Goal: Task Accomplishment & Management: Use online tool/utility

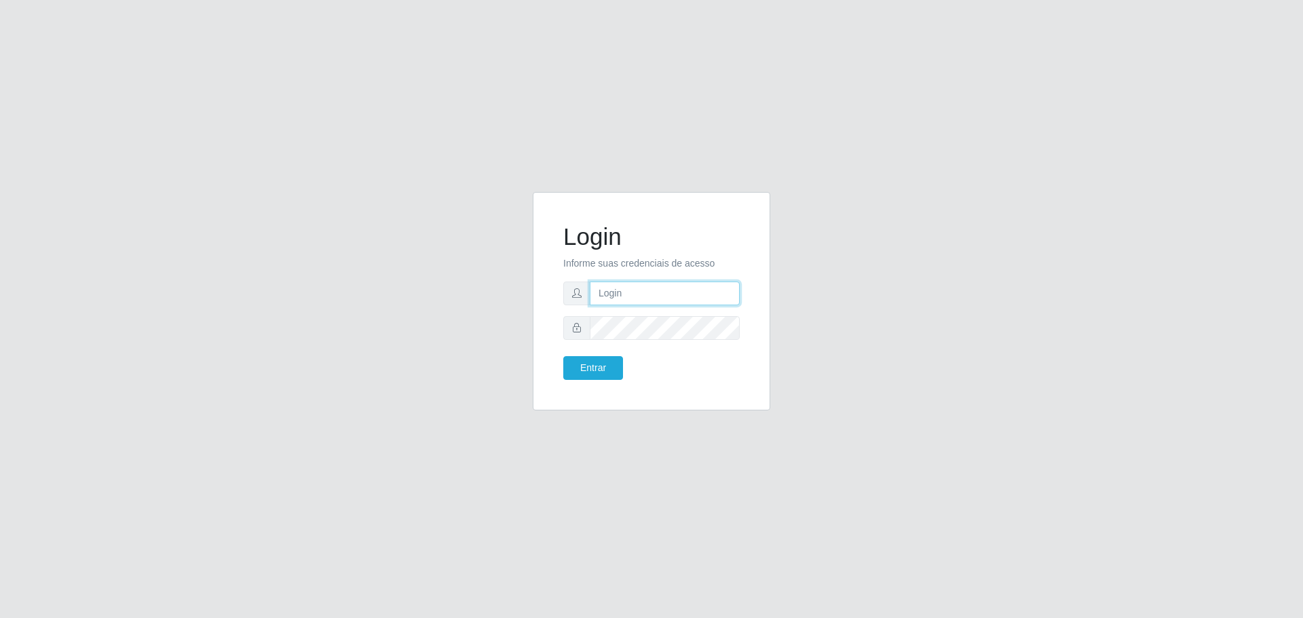
type input "[EMAIL_ADDRESS][DOMAIN_NAME]"
click at [563, 356] on button "Entrar" at bounding box center [593, 368] width 60 height 24
click at [612, 368] on button "Entrar" at bounding box center [593, 368] width 60 height 24
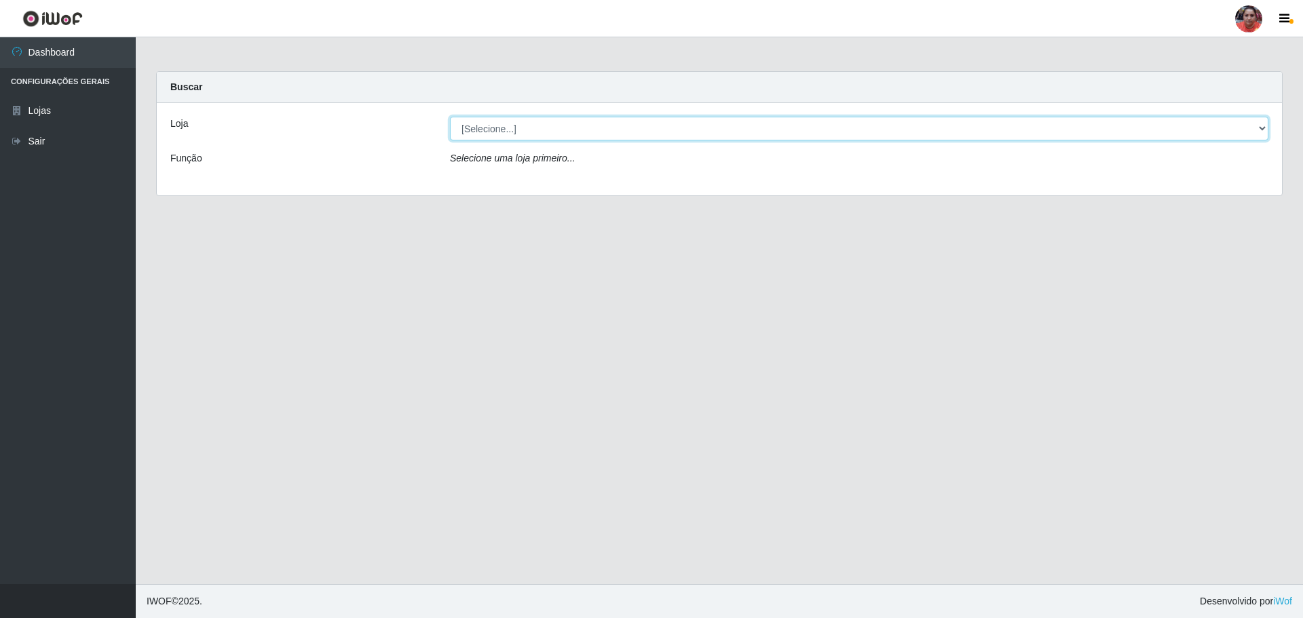
click at [908, 136] on select "[Selecione...] Mar Vermelho - Loja 05" at bounding box center [859, 129] width 818 height 24
select select "252"
click at [450, 117] on select "[Selecione...] Mar Vermelho - Loja 05" at bounding box center [859, 129] width 818 height 24
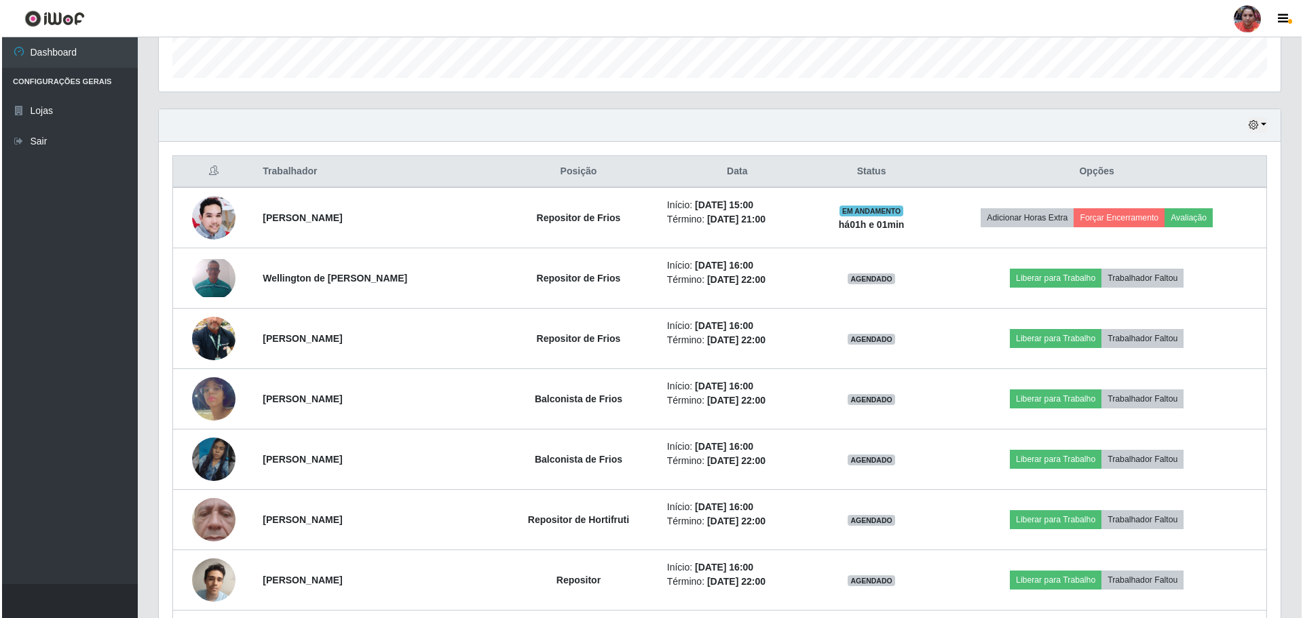
scroll to position [475, 0]
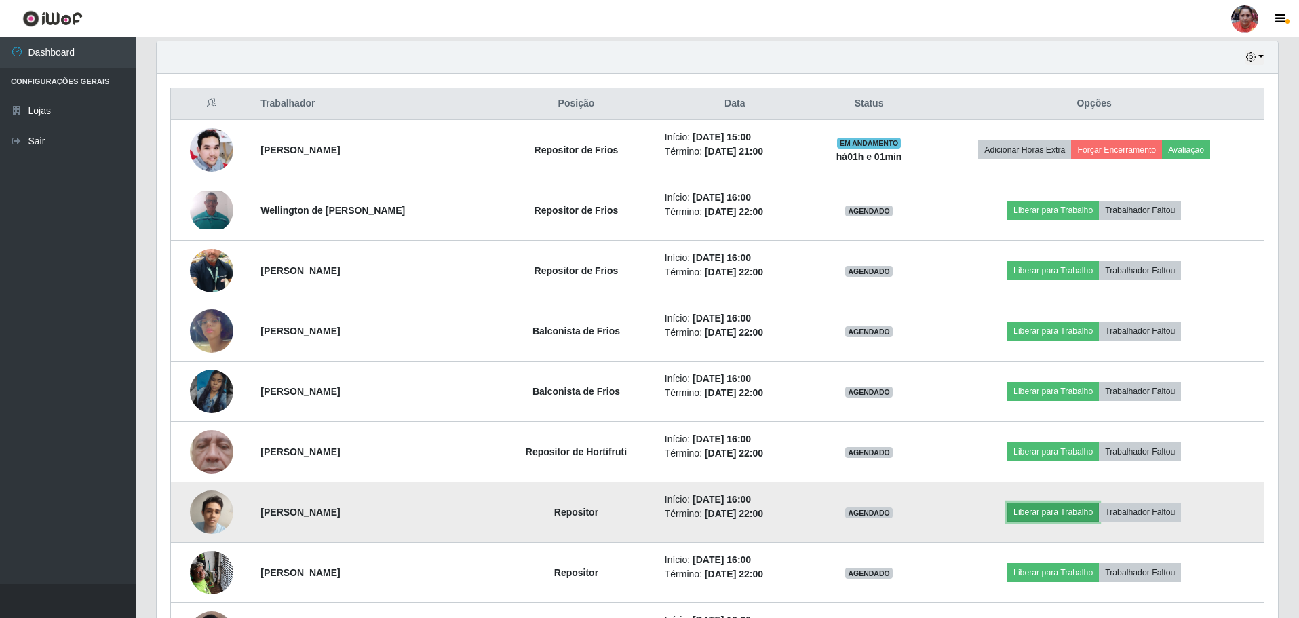
click at [1067, 512] on button "Liberar para Trabalho" at bounding box center [1054, 512] width 92 height 19
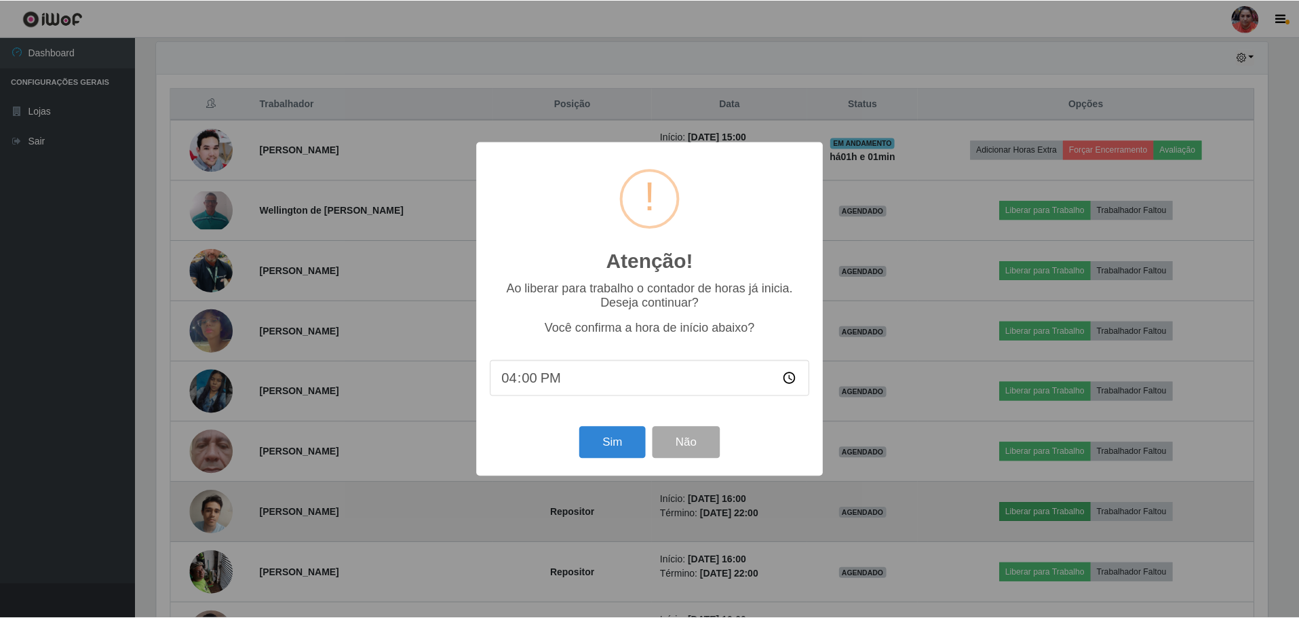
scroll to position [282, 1115]
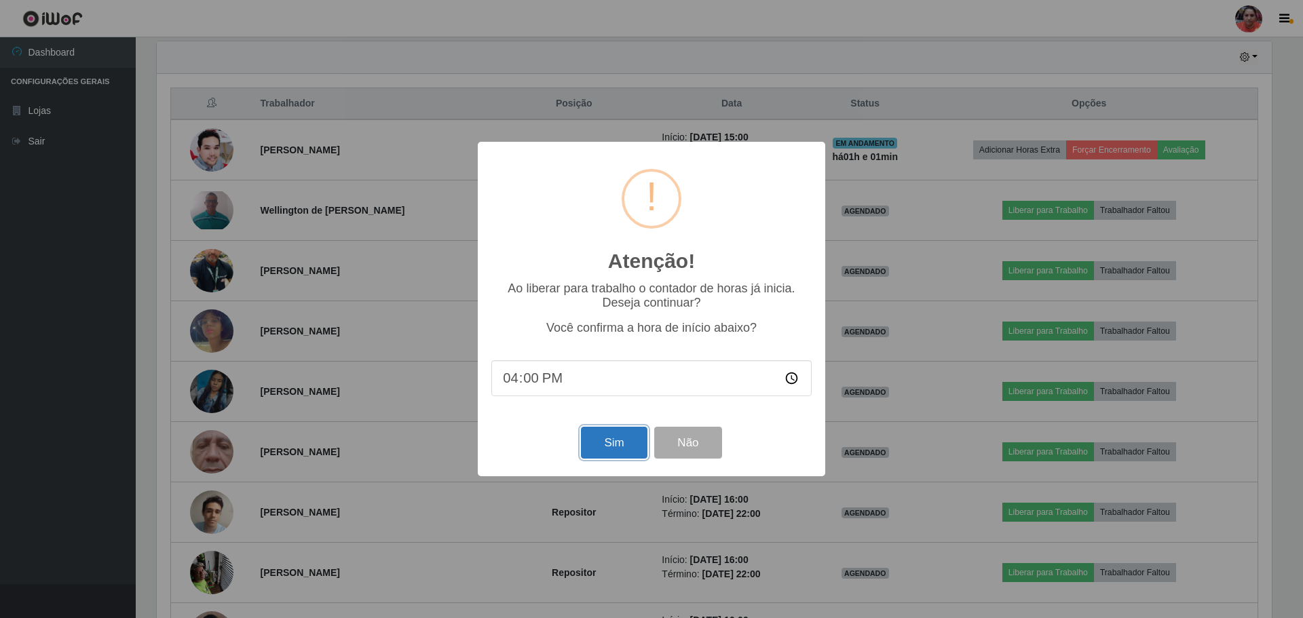
click at [632, 444] on button "Sim" at bounding box center [614, 443] width 66 height 32
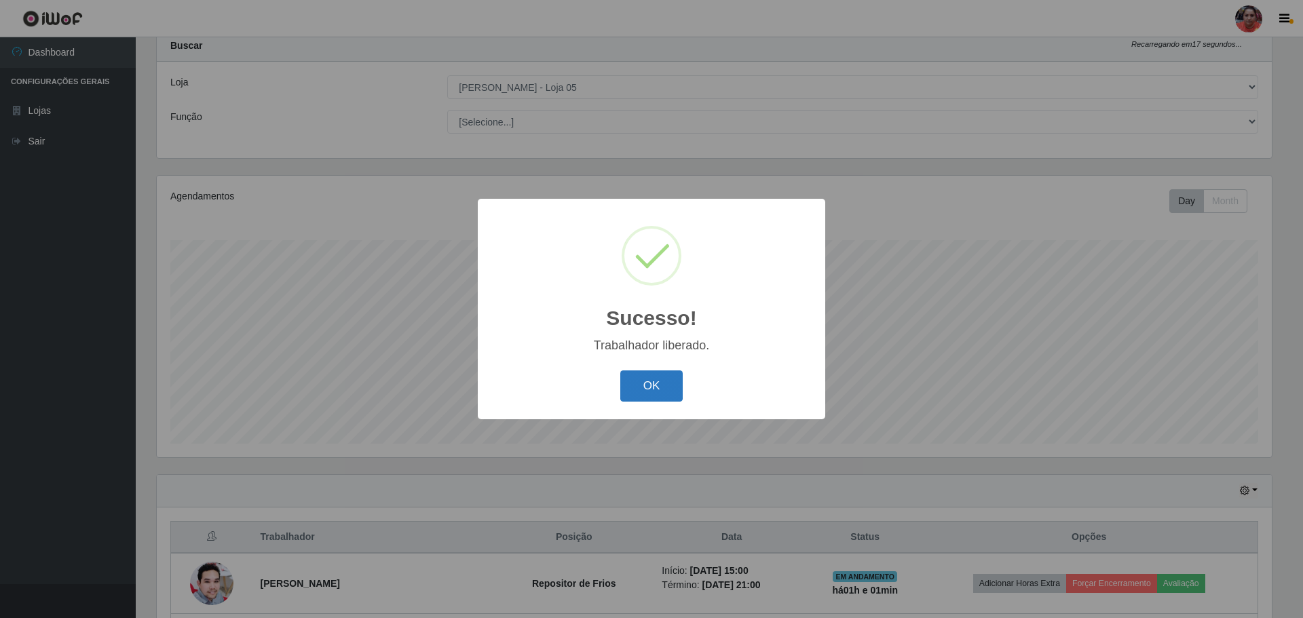
click at [659, 383] on button "OK" at bounding box center [651, 386] width 63 height 32
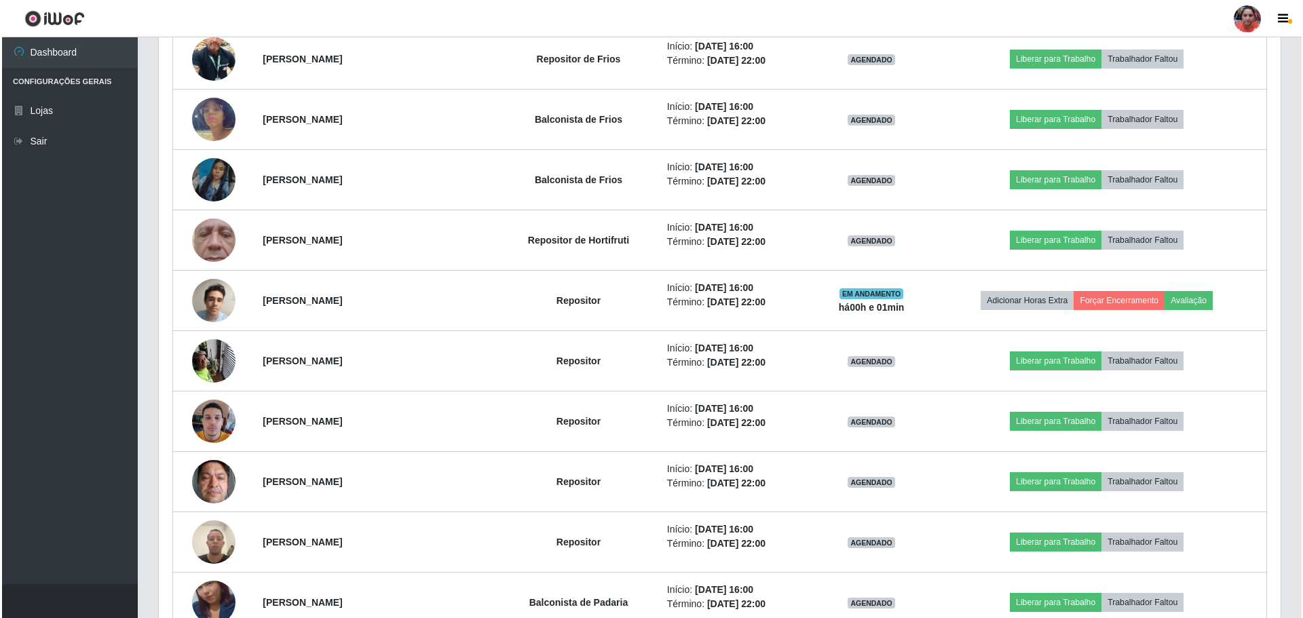
scroll to position [720, 0]
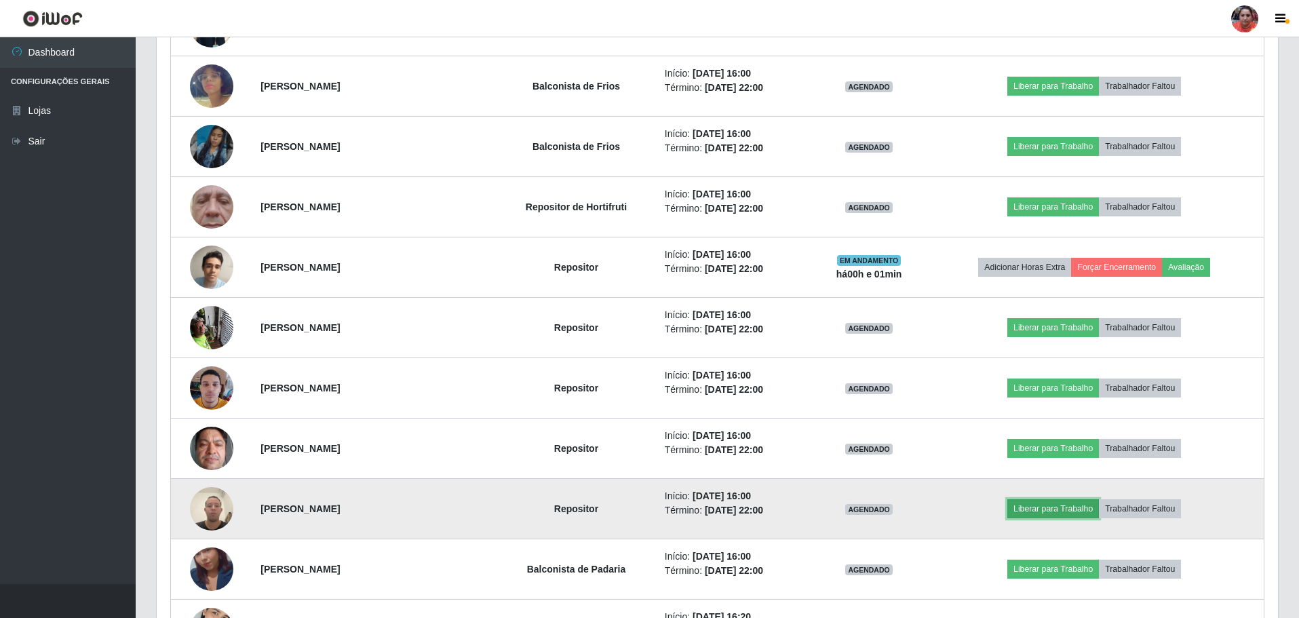
click at [1040, 510] on button "Liberar para Trabalho" at bounding box center [1054, 508] width 92 height 19
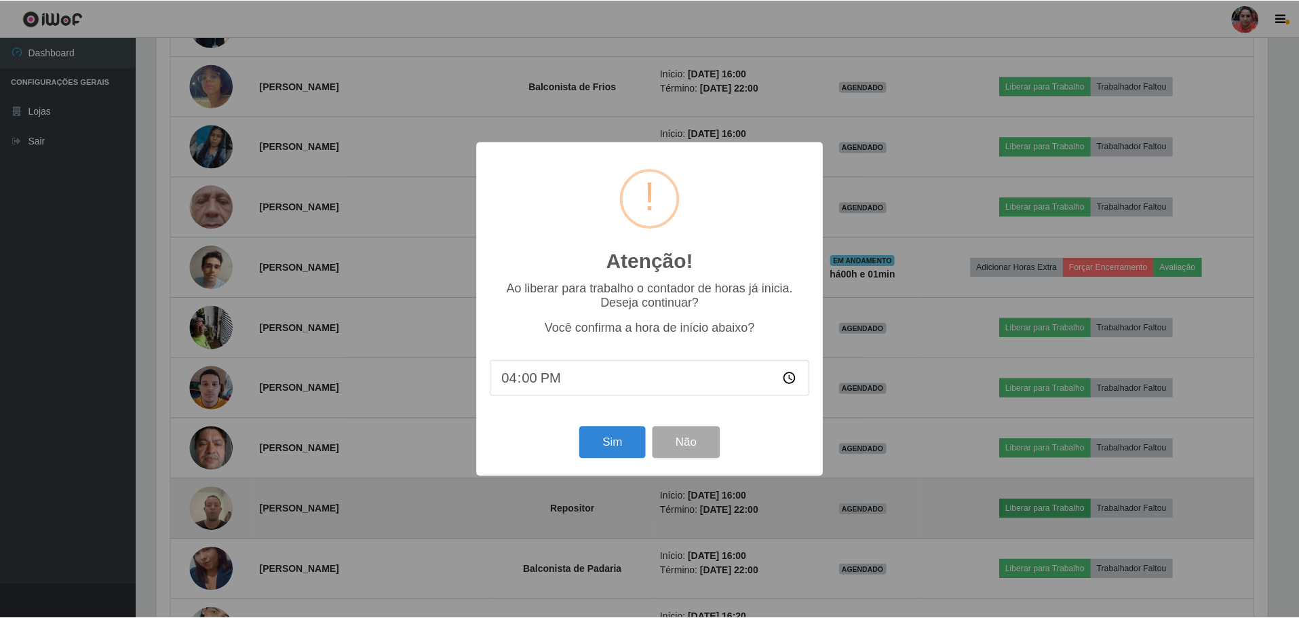
scroll to position [282, 1115]
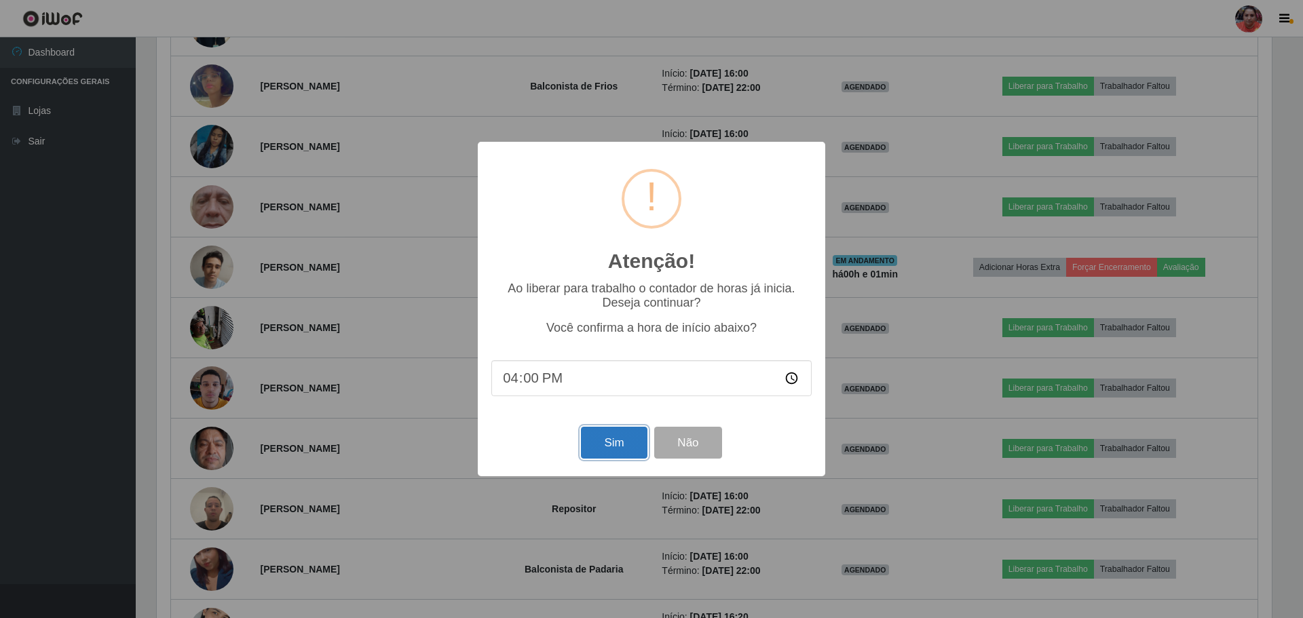
click at [610, 444] on button "Sim" at bounding box center [614, 443] width 66 height 32
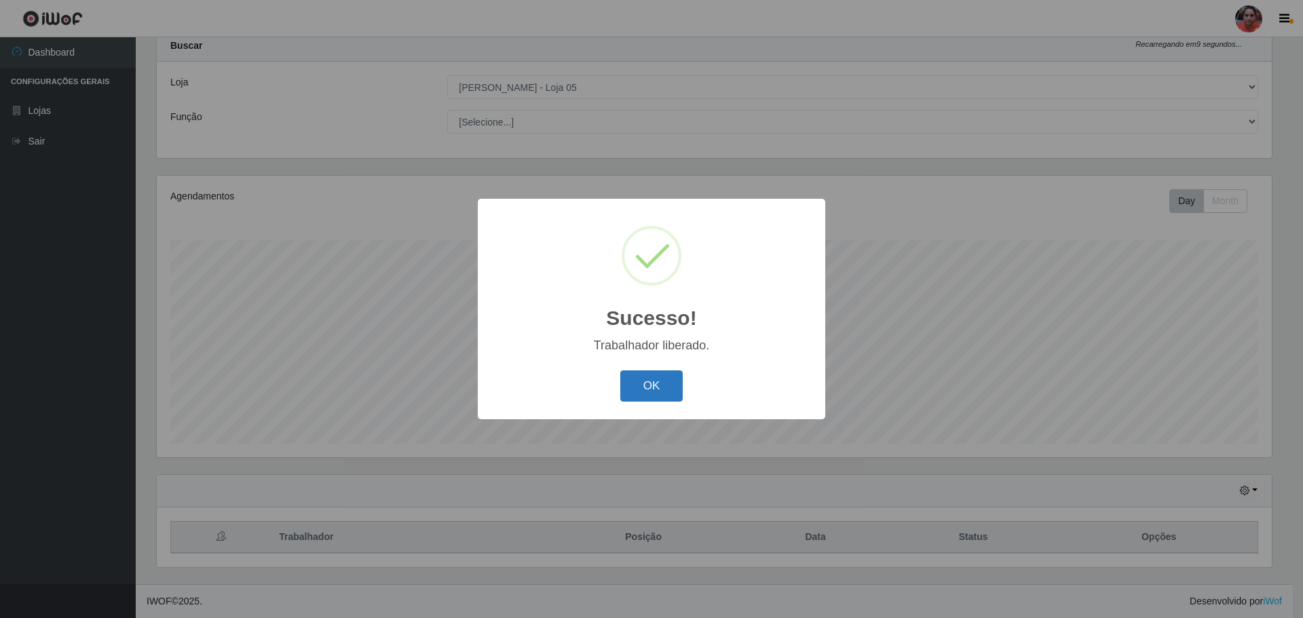
click at [660, 383] on button "OK" at bounding box center [651, 386] width 63 height 32
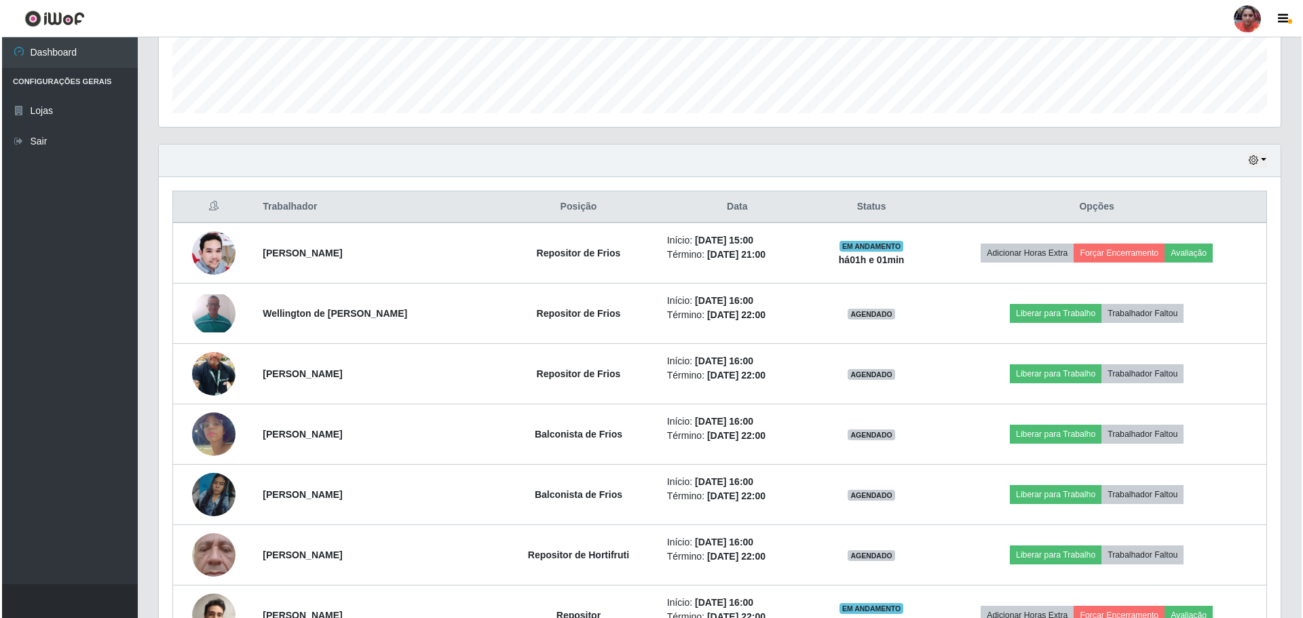
scroll to position [381, 0]
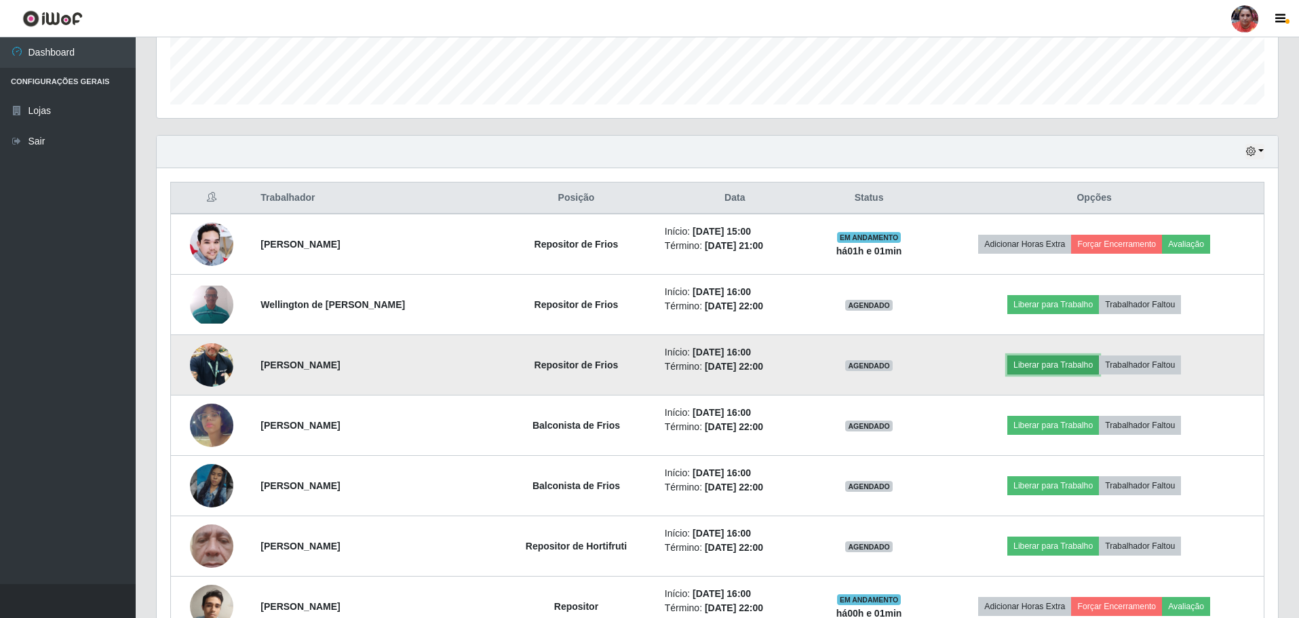
click at [1040, 367] on button "Liberar para Trabalho" at bounding box center [1054, 365] width 92 height 19
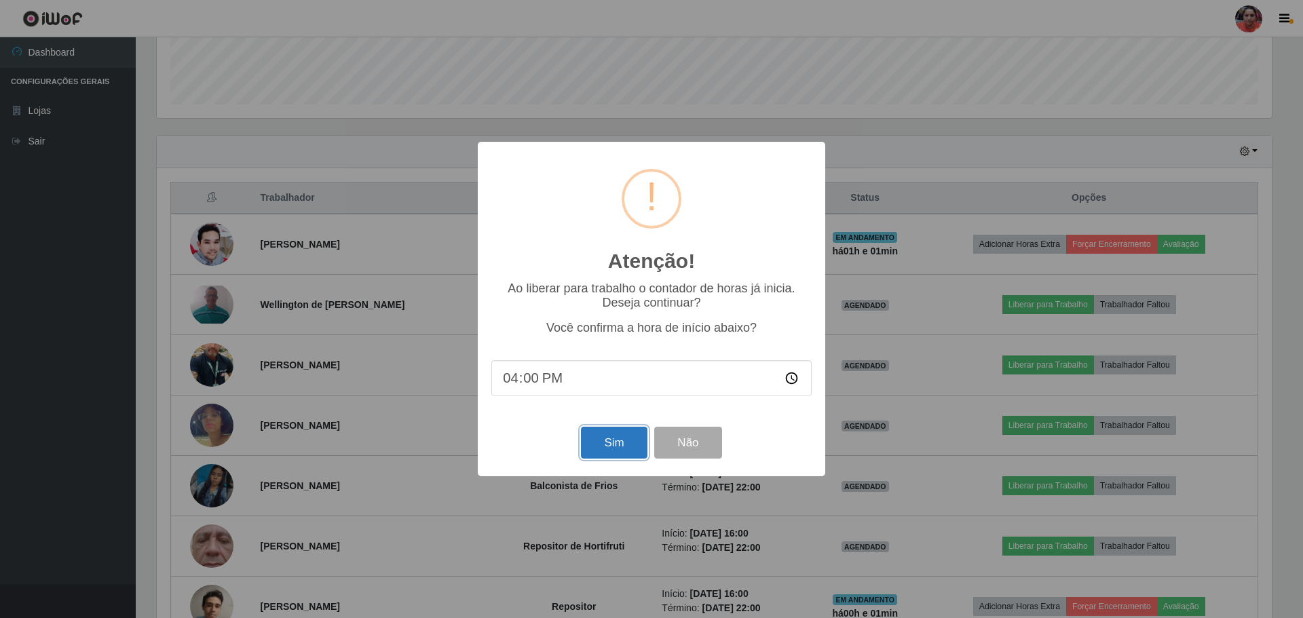
click at [621, 441] on button "Sim" at bounding box center [614, 443] width 66 height 32
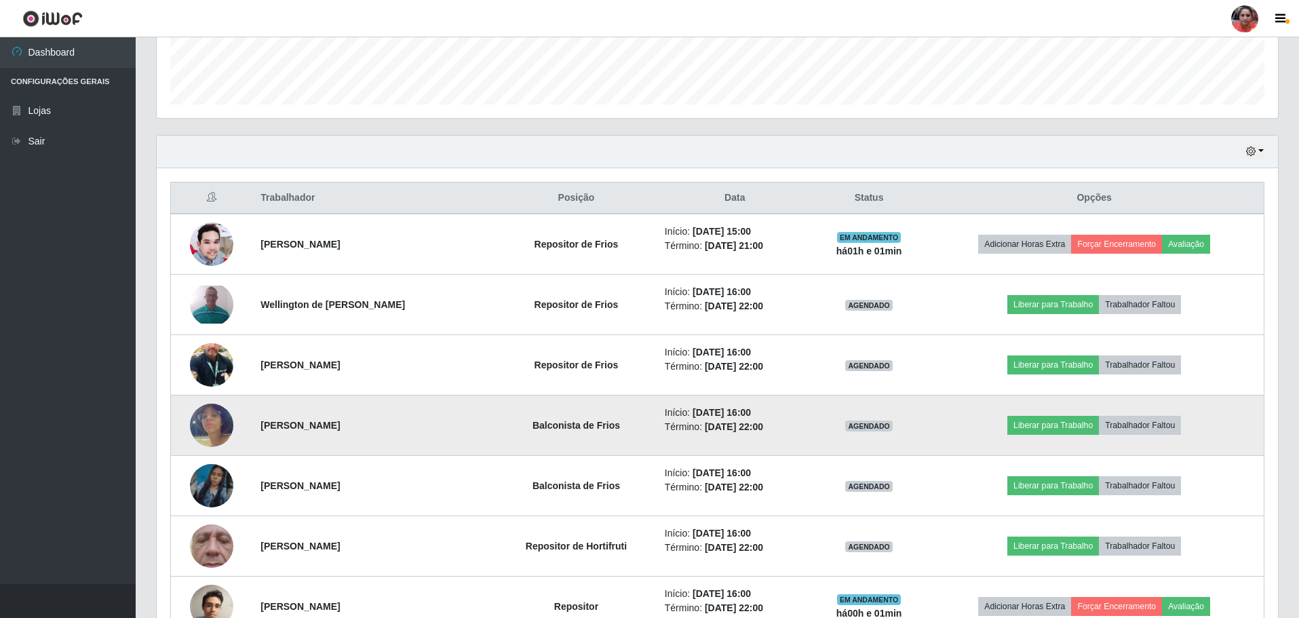
scroll to position [0, 0]
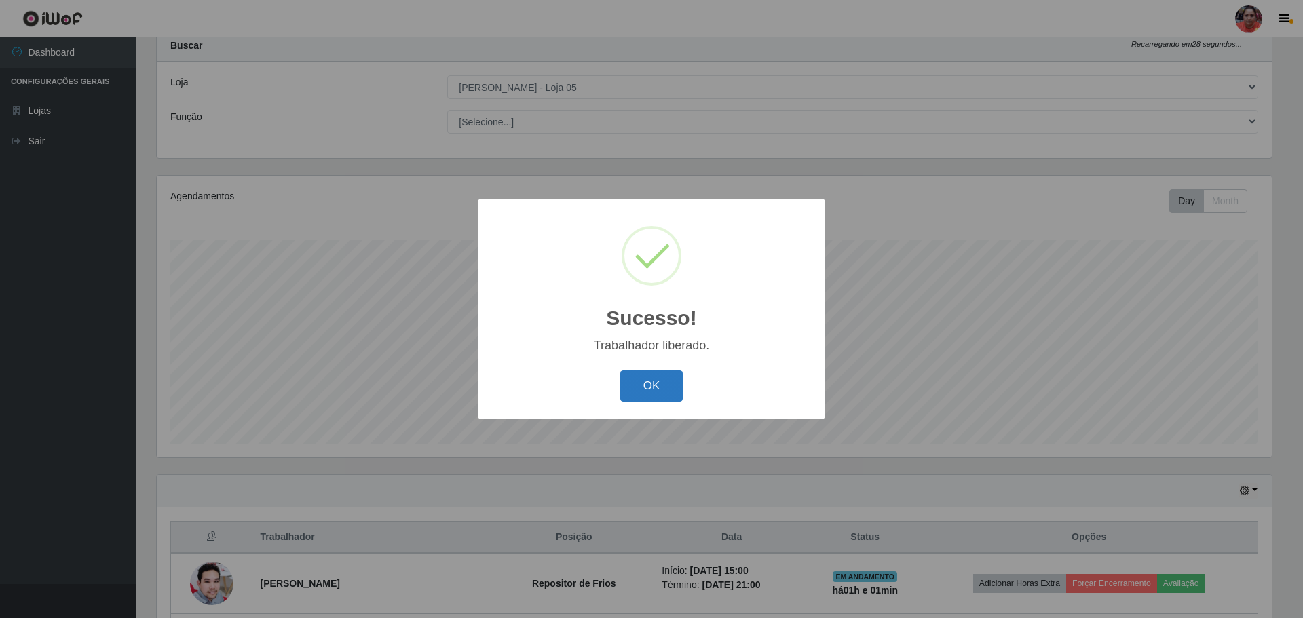
click at [647, 388] on button "OK" at bounding box center [651, 386] width 63 height 32
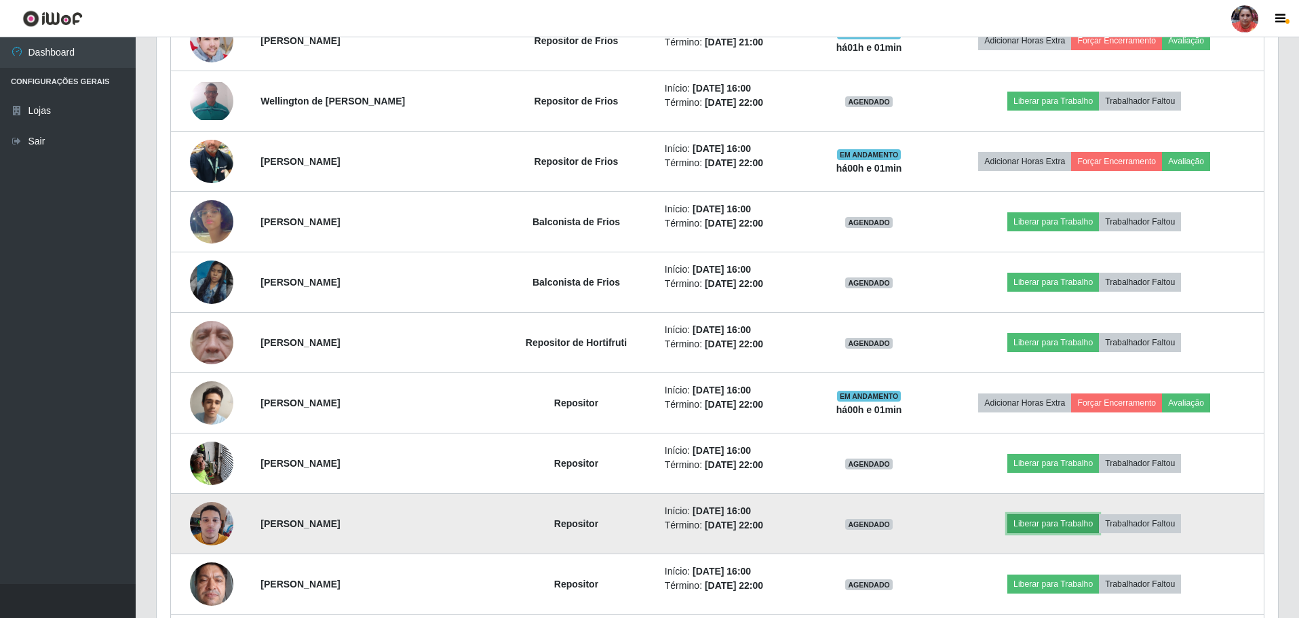
click at [1058, 523] on button "Liberar para Trabalho" at bounding box center [1054, 523] width 92 height 19
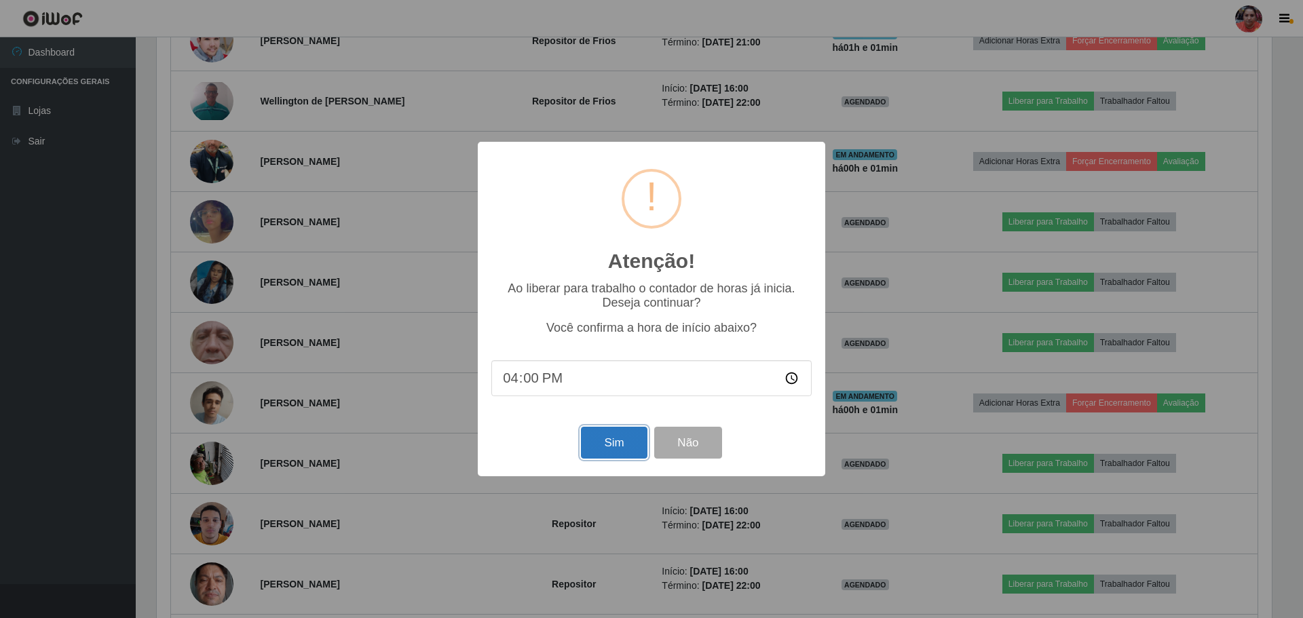
click at [605, 444] on button "Sim" at bounding box center [614, 443] width 66 height 32
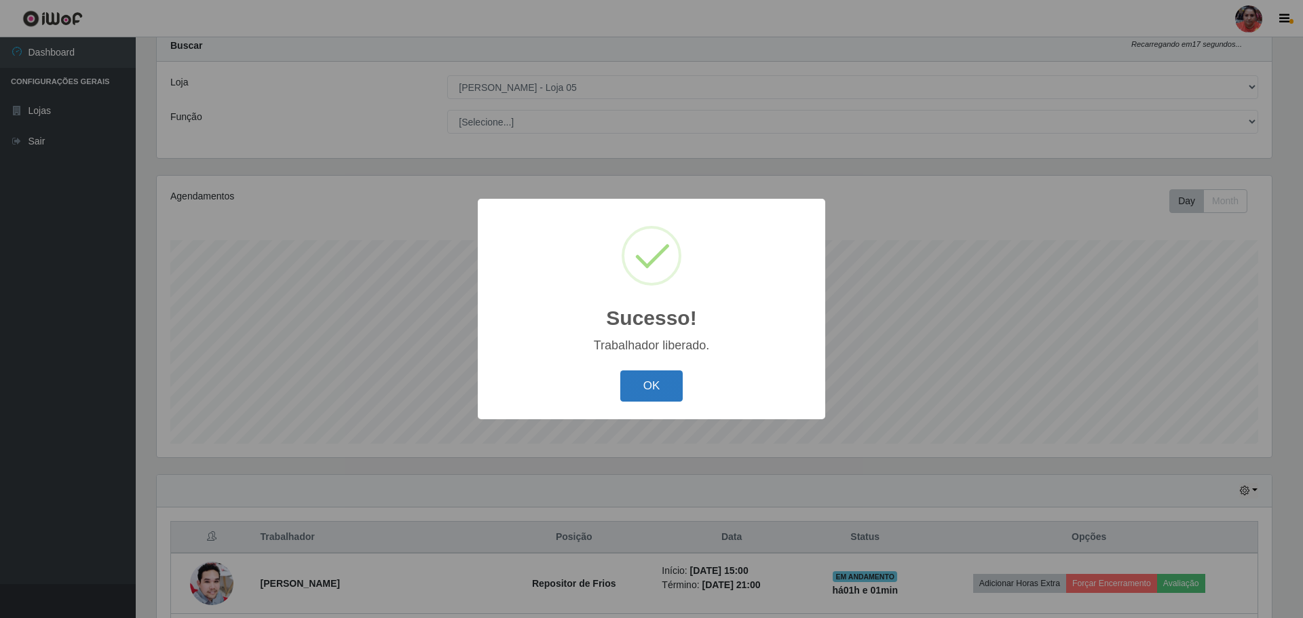
click at [647, 391] on button "OK" at bounding box center [651, 386] width 63 height 32
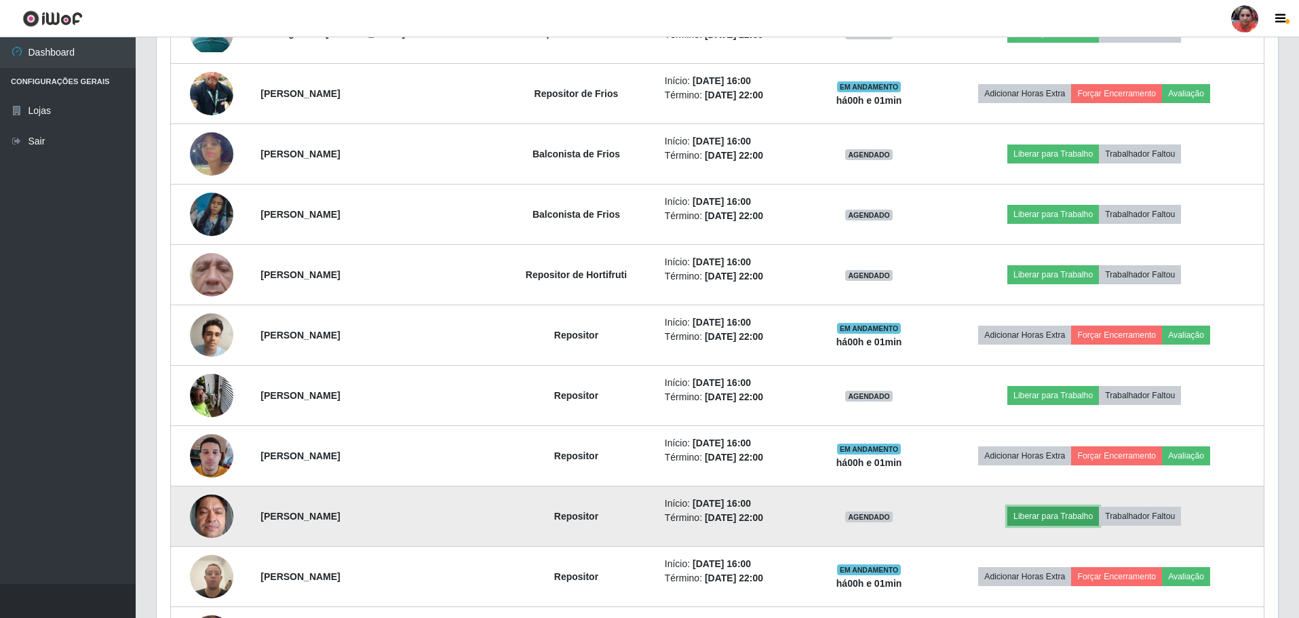
click at [1056, 514] on button "Liberar para Trabalho" at bounding box center [1054, 516] width 92 height 19
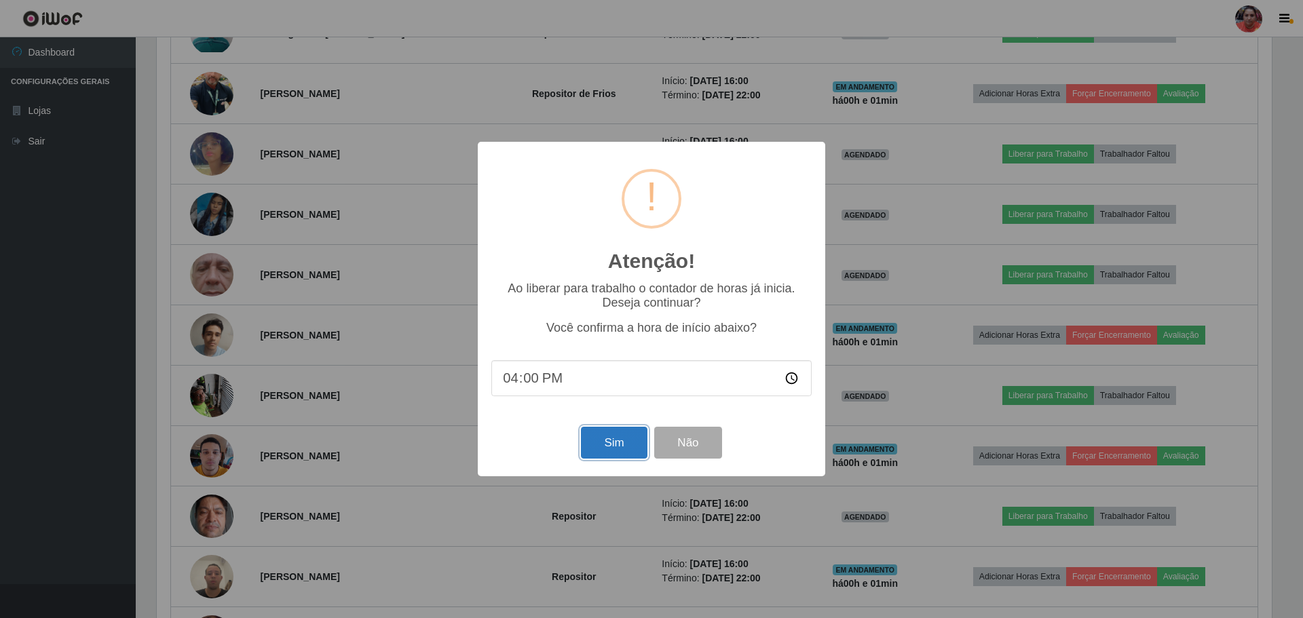
click at [619, 444] on button "Sim" at bounding box center [614, 443] width 66 height 32
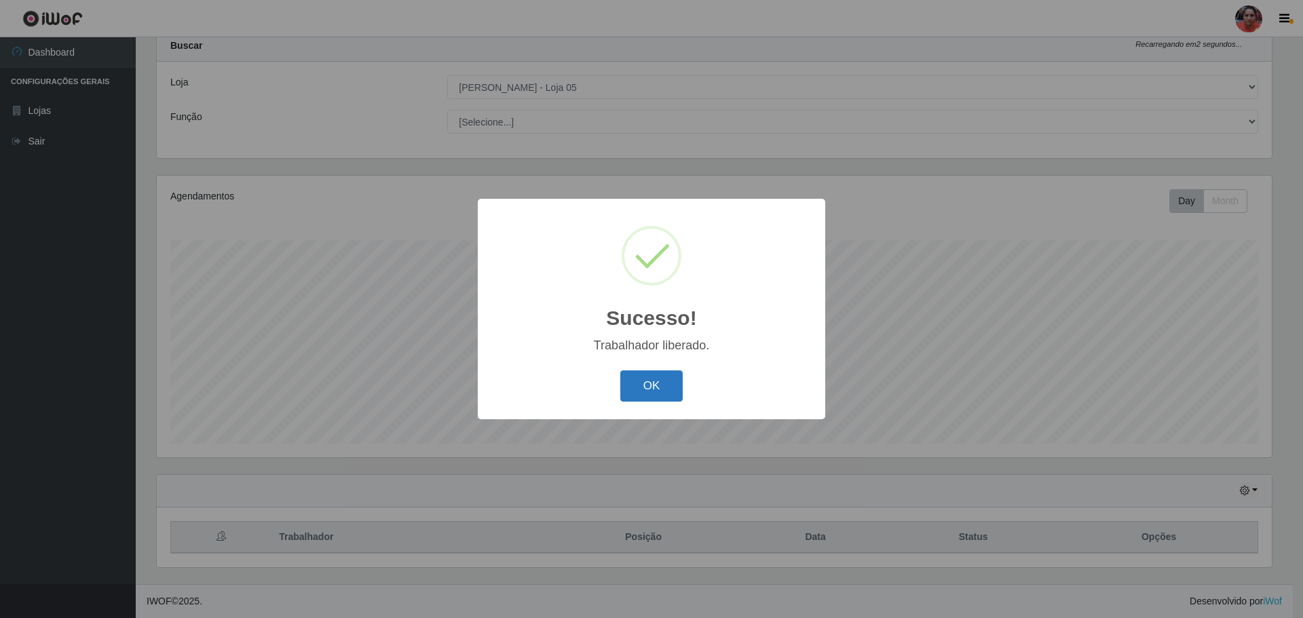
click at [656, 396] on button "OK" at bounding box center [651, 386] width 63 height 32
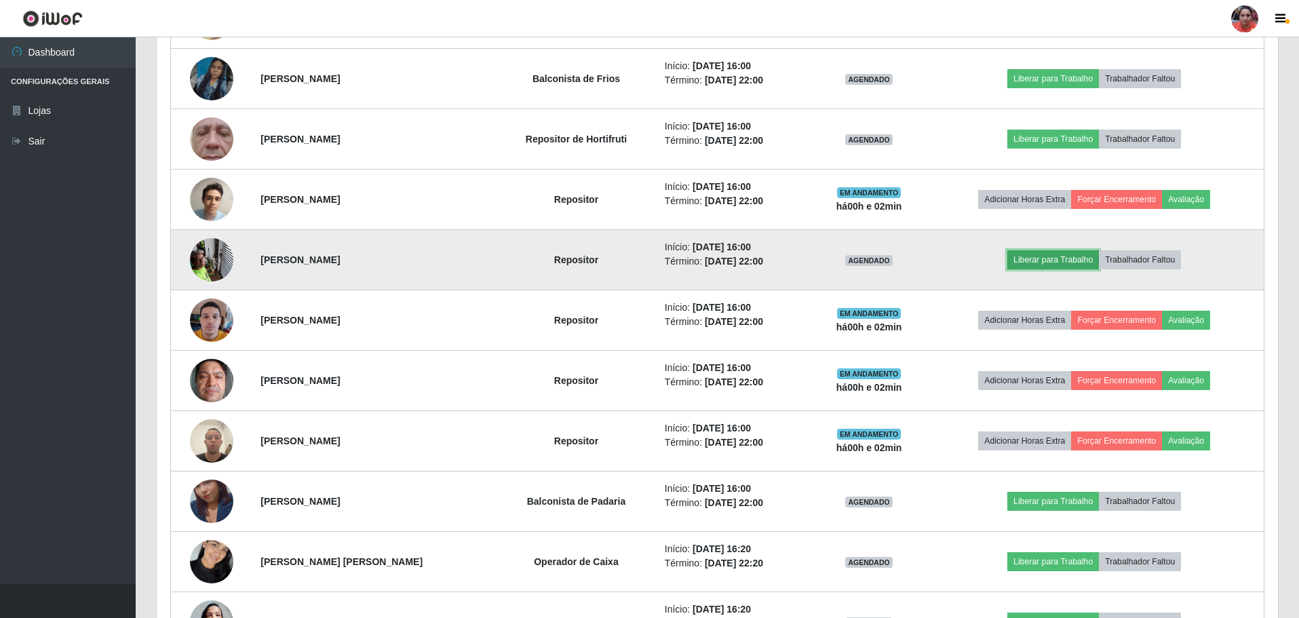
click at [1081, 263] on button "Liberar para Trabalho" at bounding box center [1054, 259] width 92 height 19
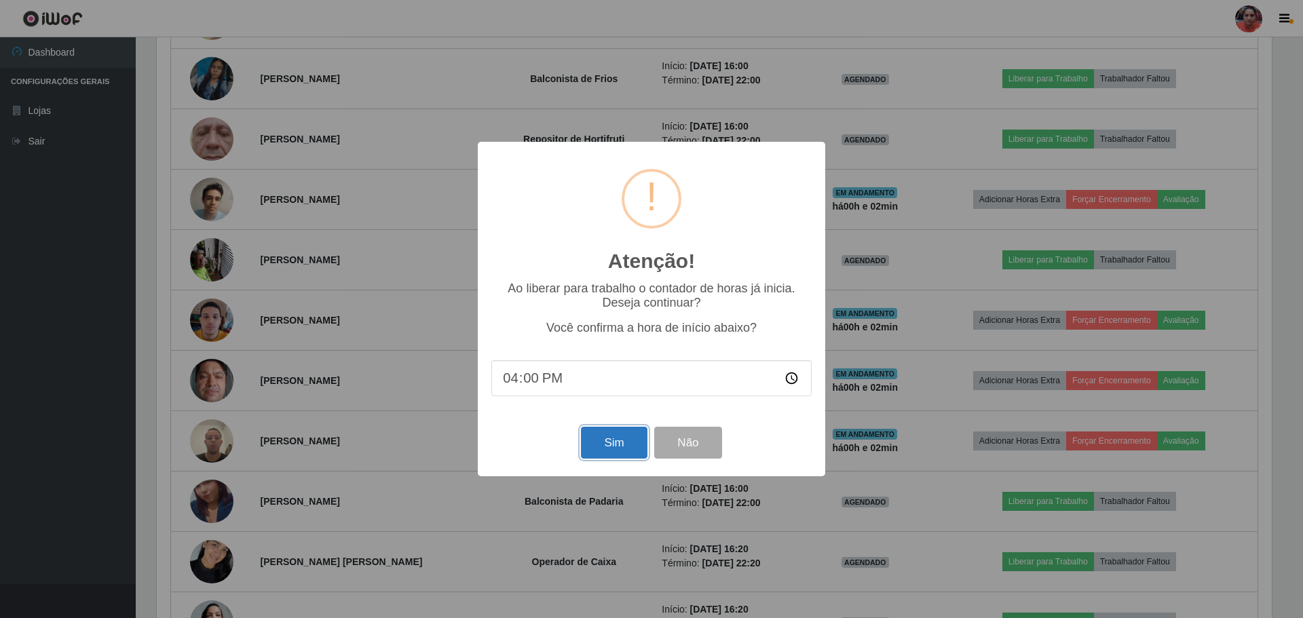
click at [594, 442] on button "Sim" at bounding box center [614, 443] width 66 height 32
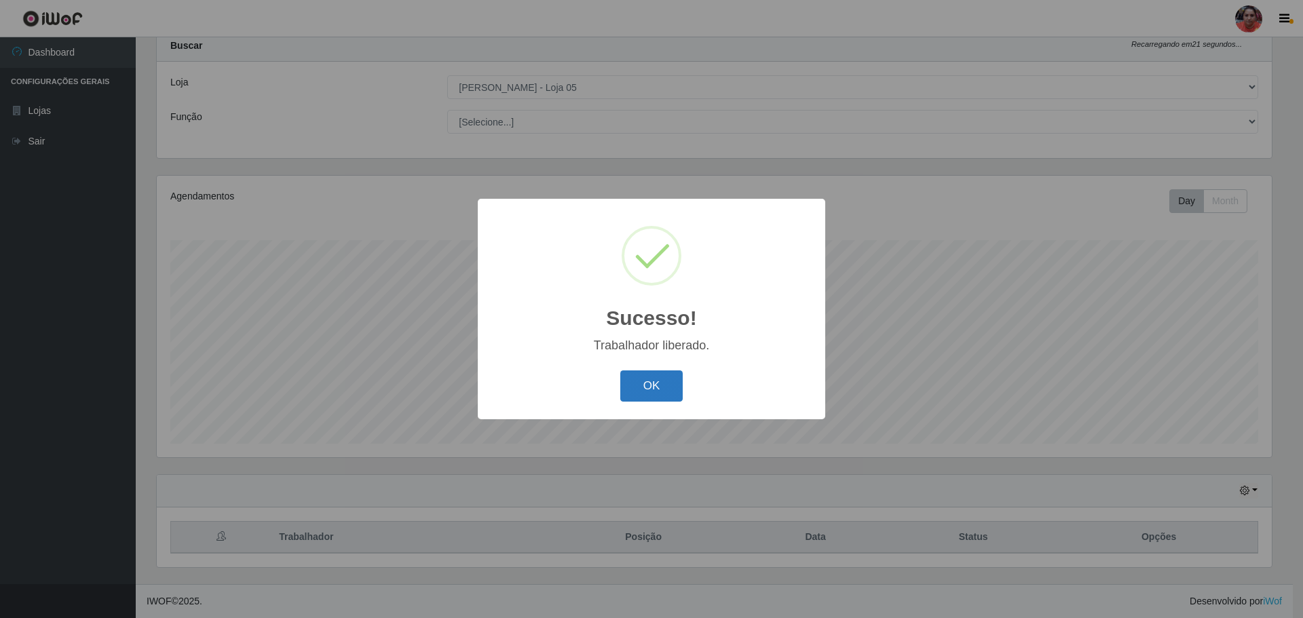
click at [657, 392] on button "OK" at bounding box center [651, 386] width 63 height 32
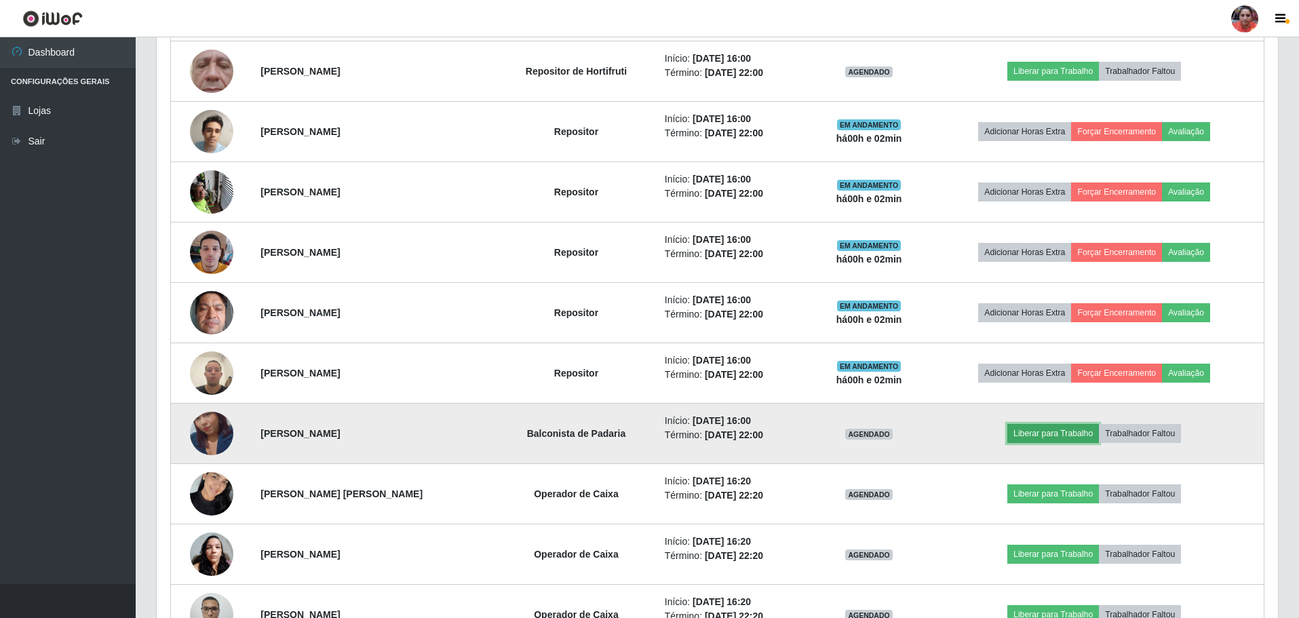
click at [1049, 432] on button "Liberar para Trabalho" at bounding box center [1054, 433] width 92 height 19
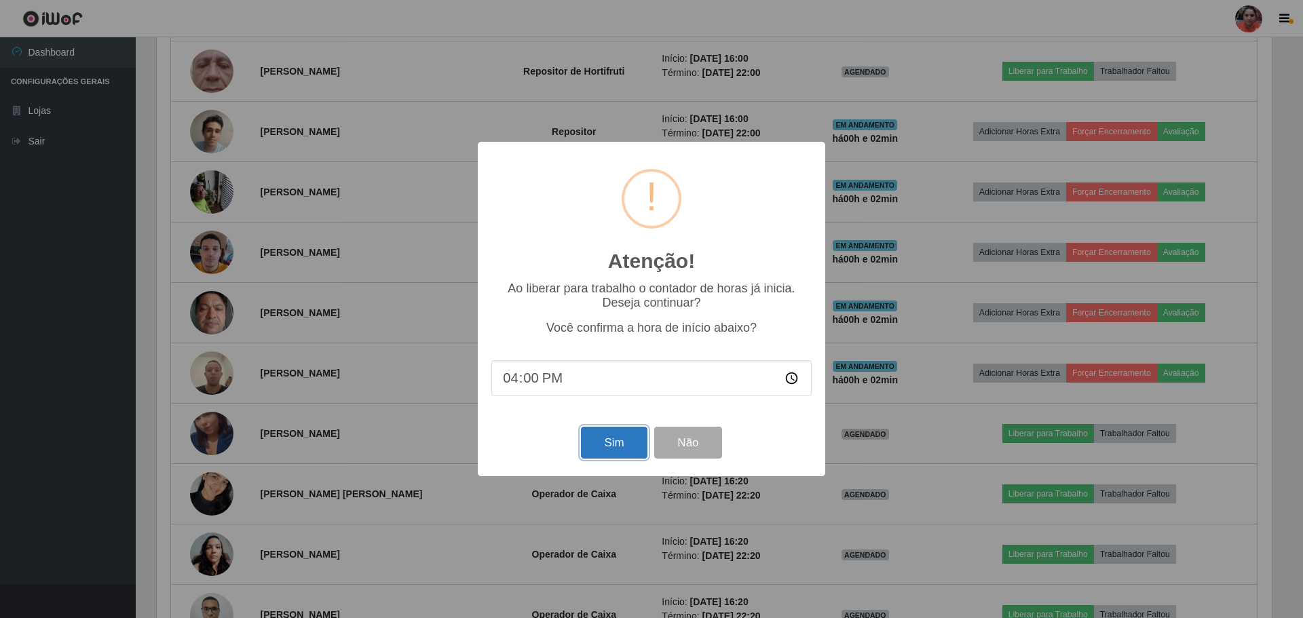
click at [635, 443] on button "Sim" at bounding box center [614, 443] width 66 height 32
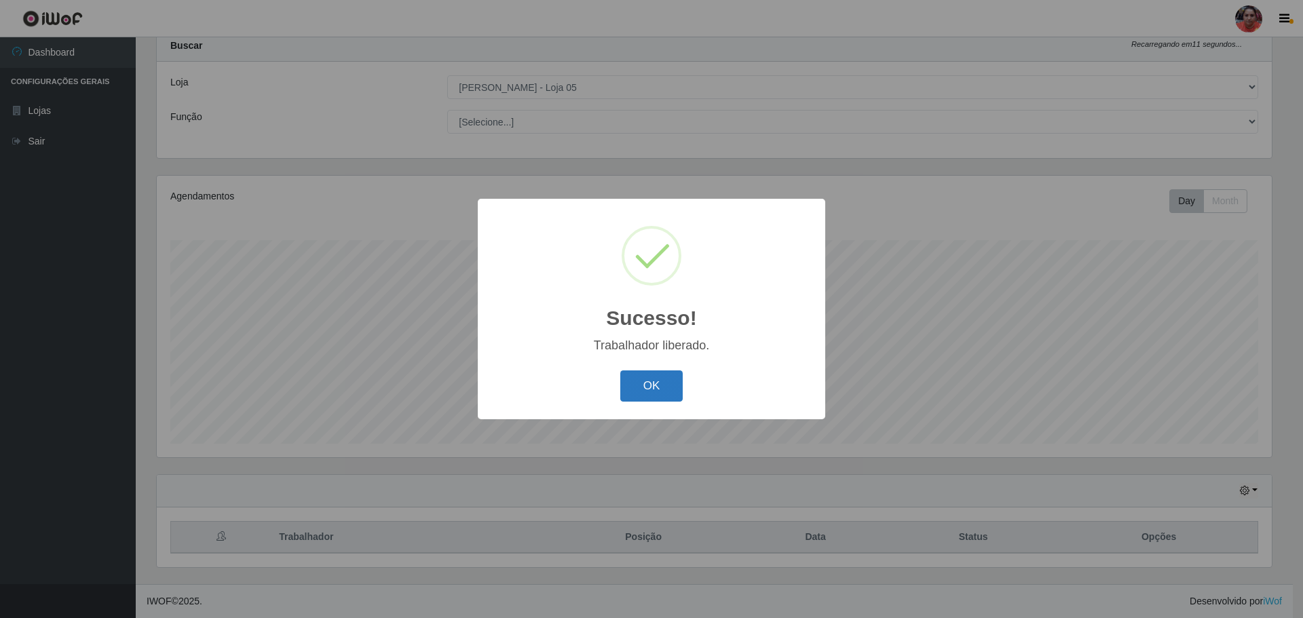
click at [667, 385] on button "OK" at bounding box center [651, 386] width 63 height 32
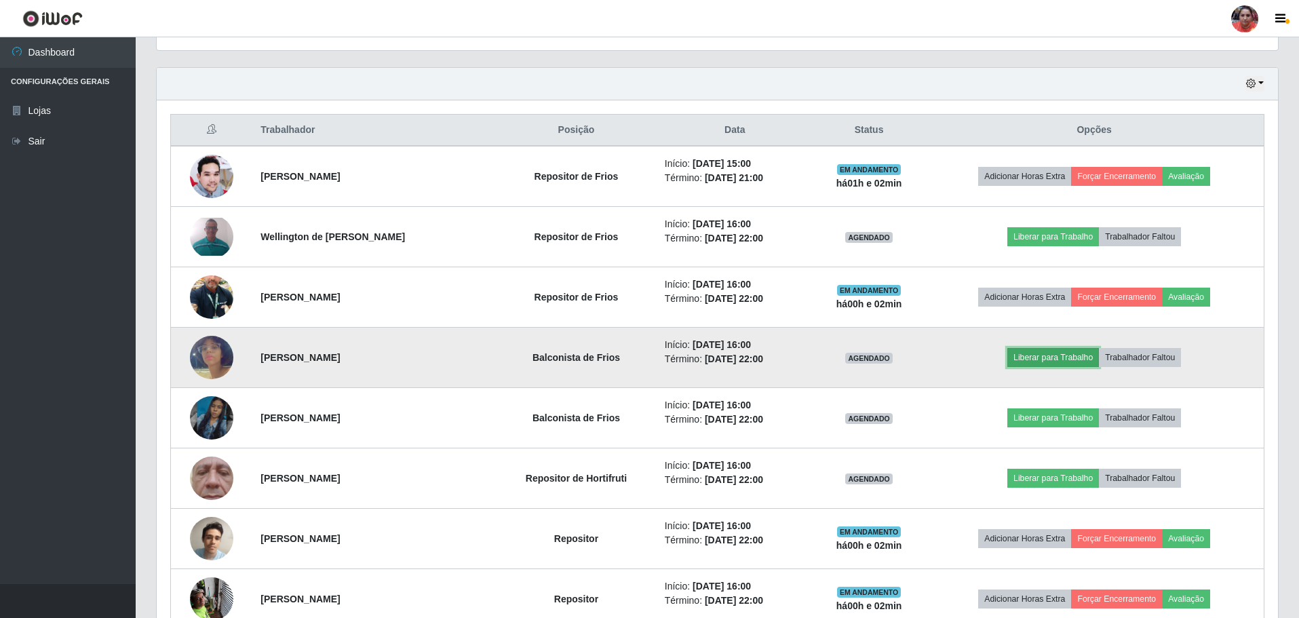
click at [1033, 356] on button "Liberar para Trabalho" at bounding box center [1054, 357] width 92 height 19
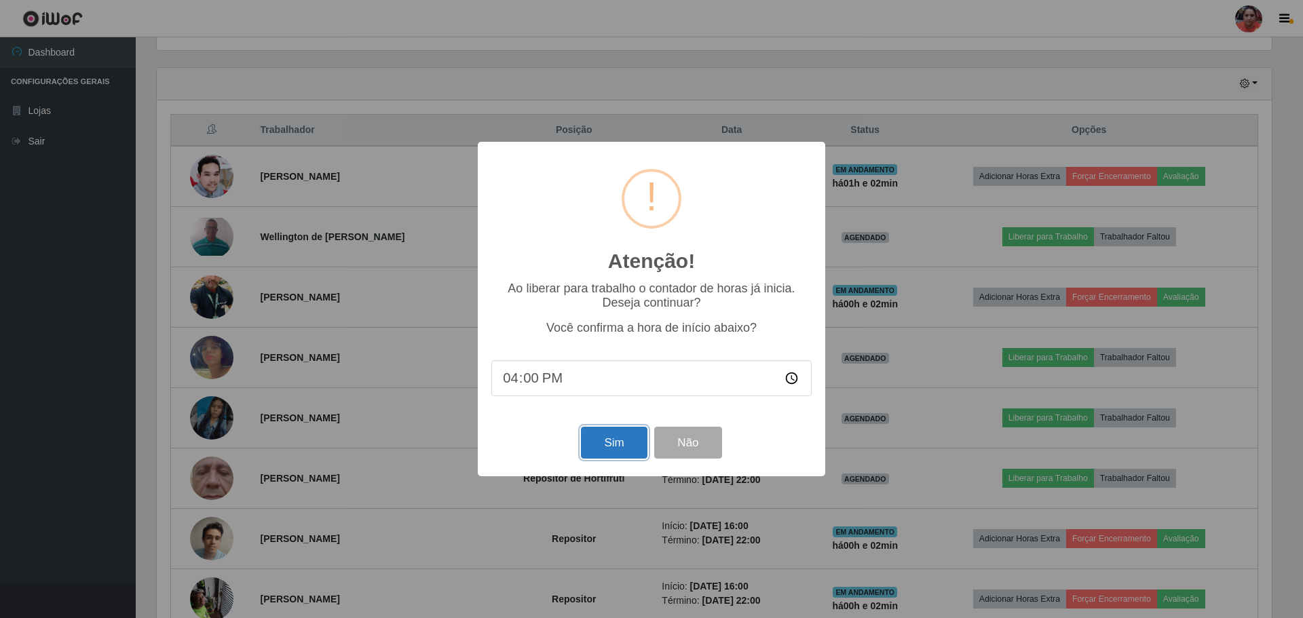
click at [621, 451] on button "Sim" at bounding box center [614, 443] width 66 height 32
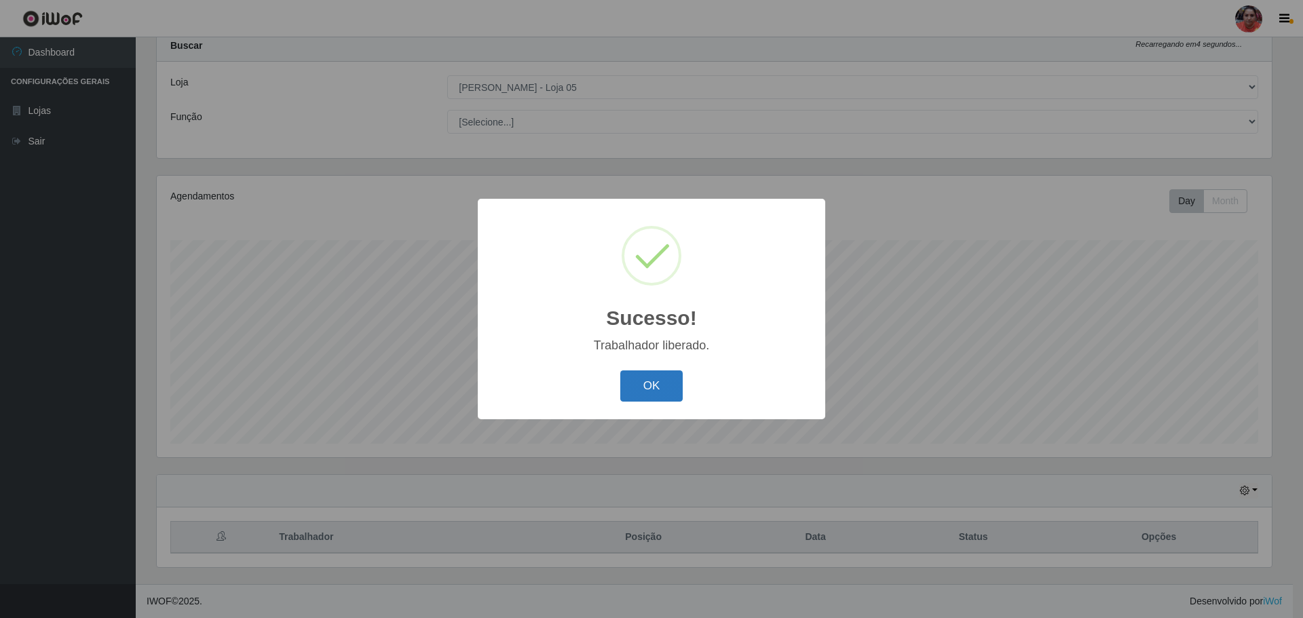
click at [639, 400] on button "OK" at bounding box center [651, 386] width 63 height 32
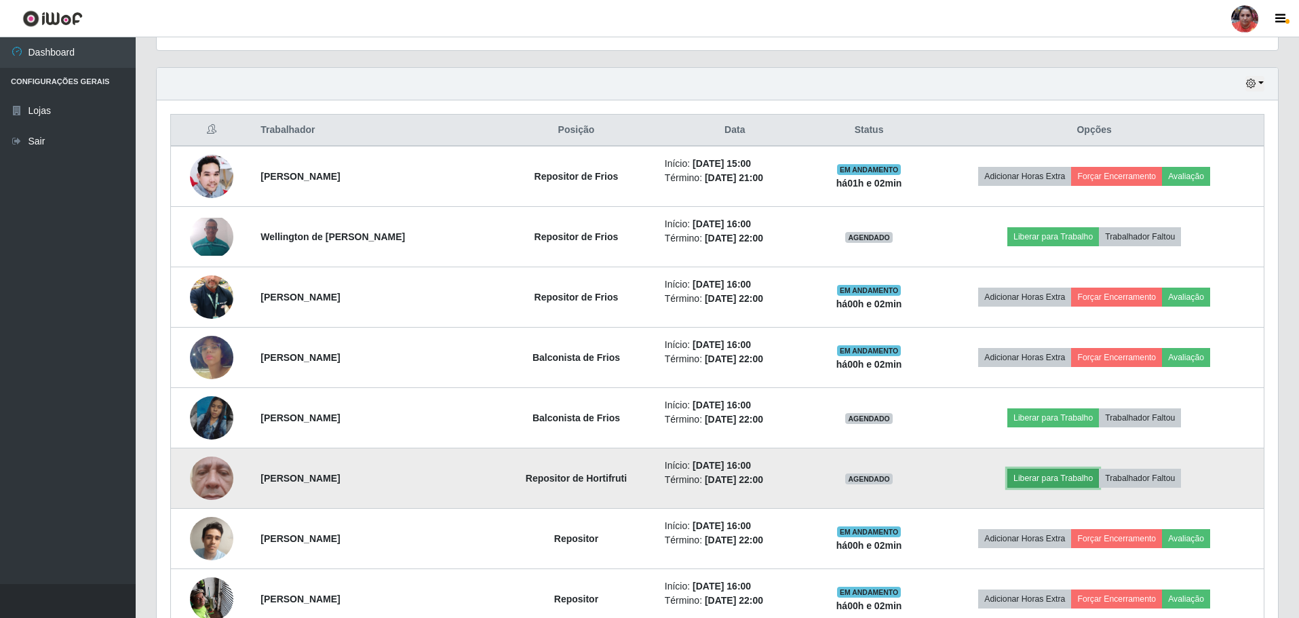
click at [1066, 479] on button "Liberar para Trabalho" at bounding box center [1054, 478] width 92 height 19
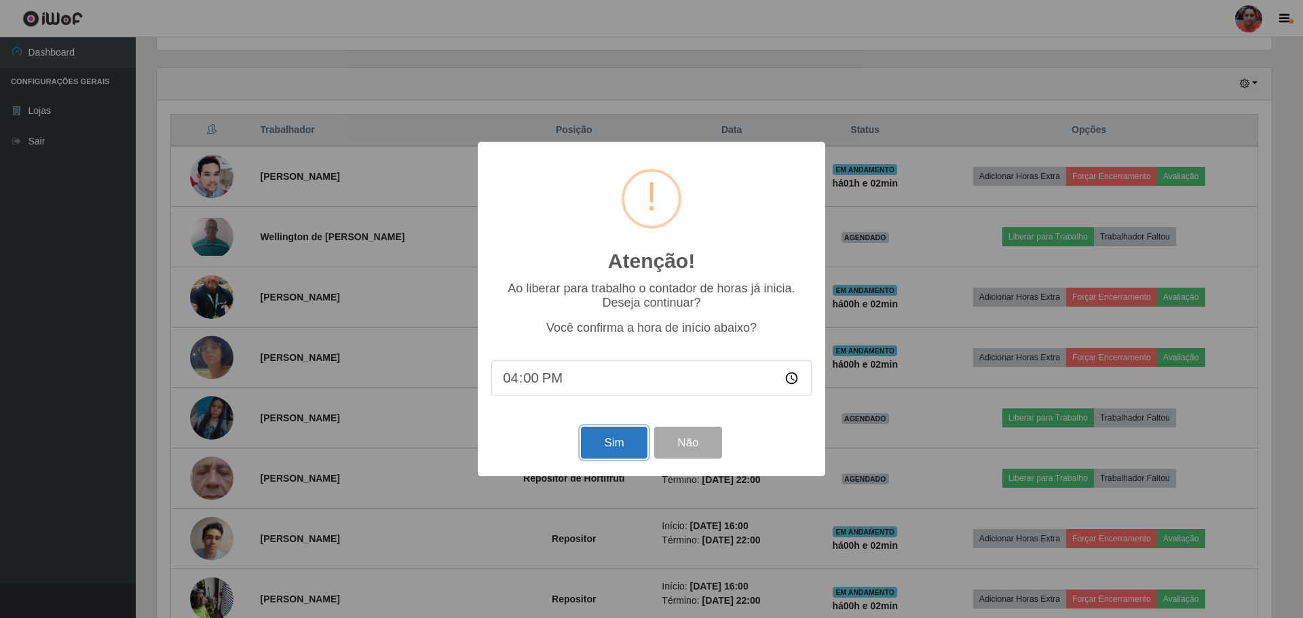
click at [591, 457] on button "Sim" at bounding box center [614, 443] width 66 height 32
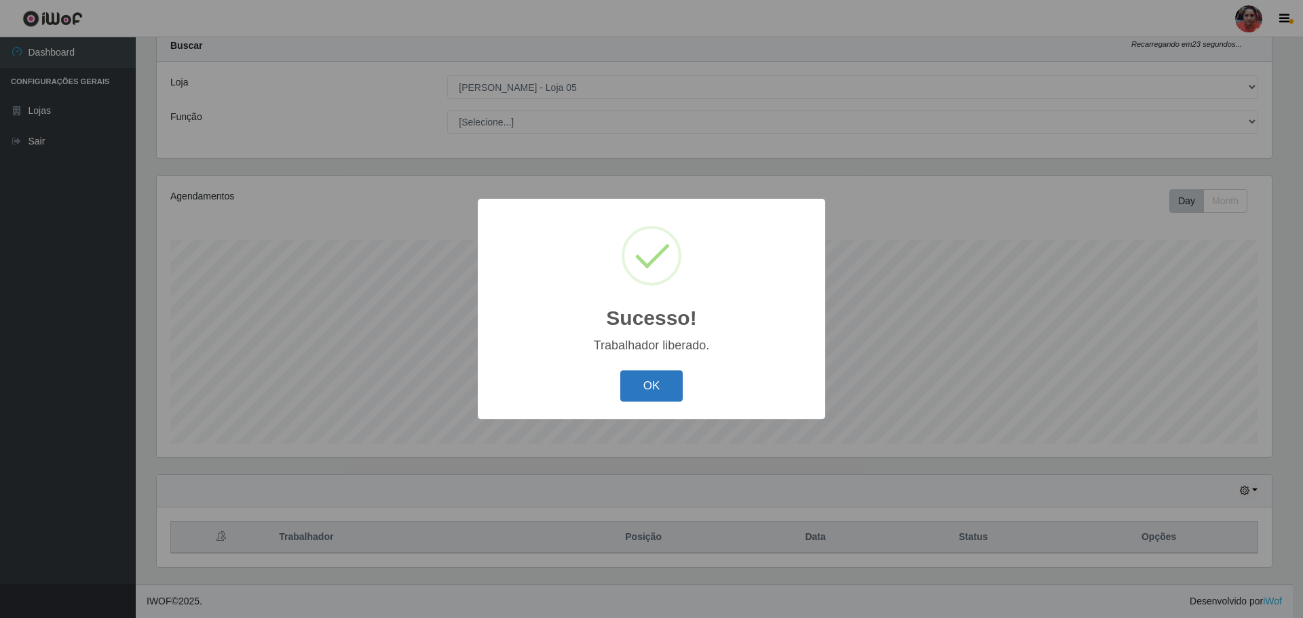
click at [645, 390] on button "OK" at bounding box center [651, 386] width 63 height 32
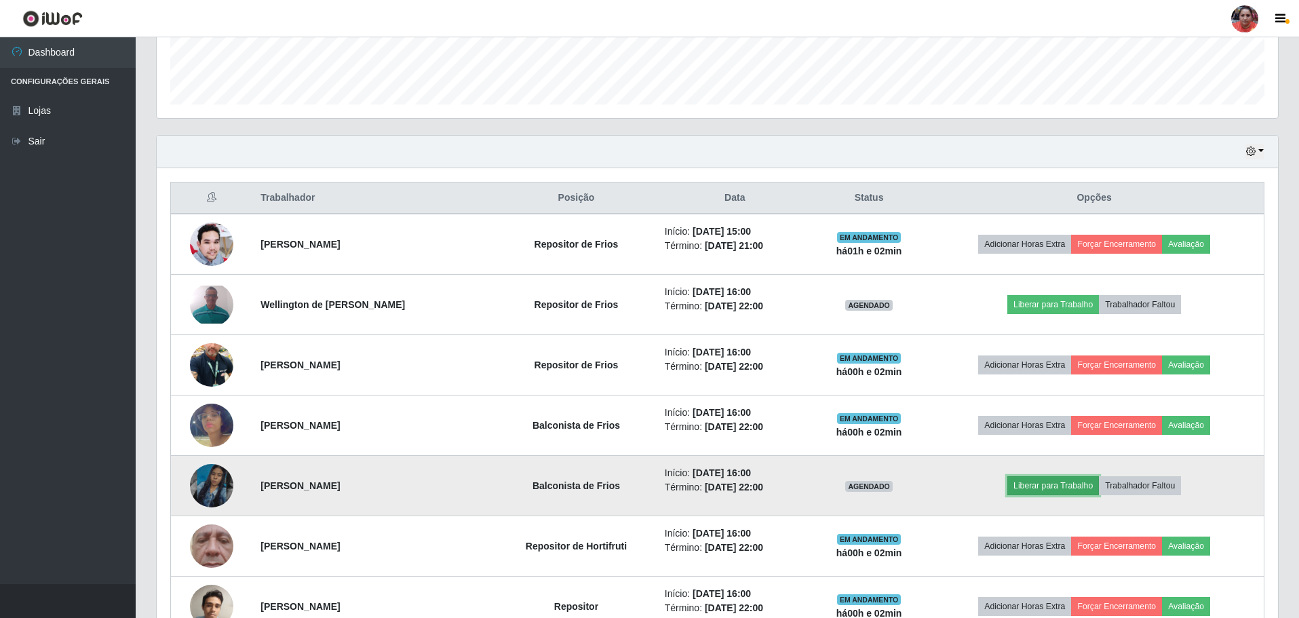
click at [1033, 483] on button "Liberar para Trabalho" at bounding box center [1054, 485] width 92 height 19
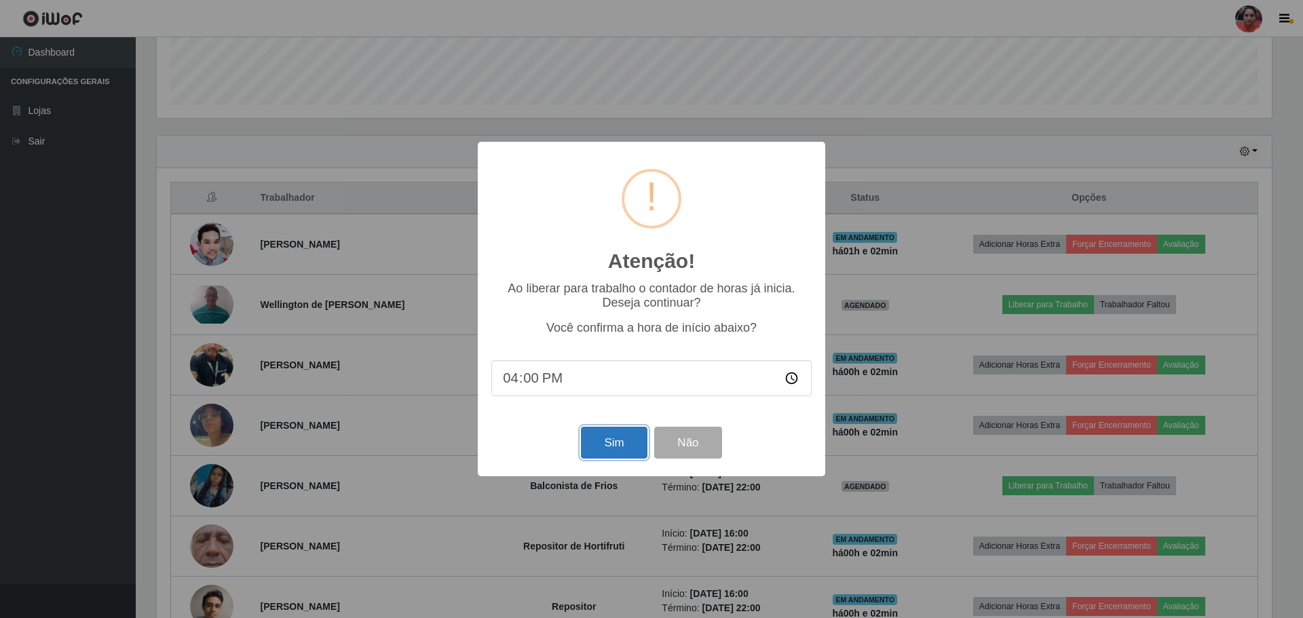
click at [604, 451] on button "Sim" at bounding box center [614, 443] width 66 height 32
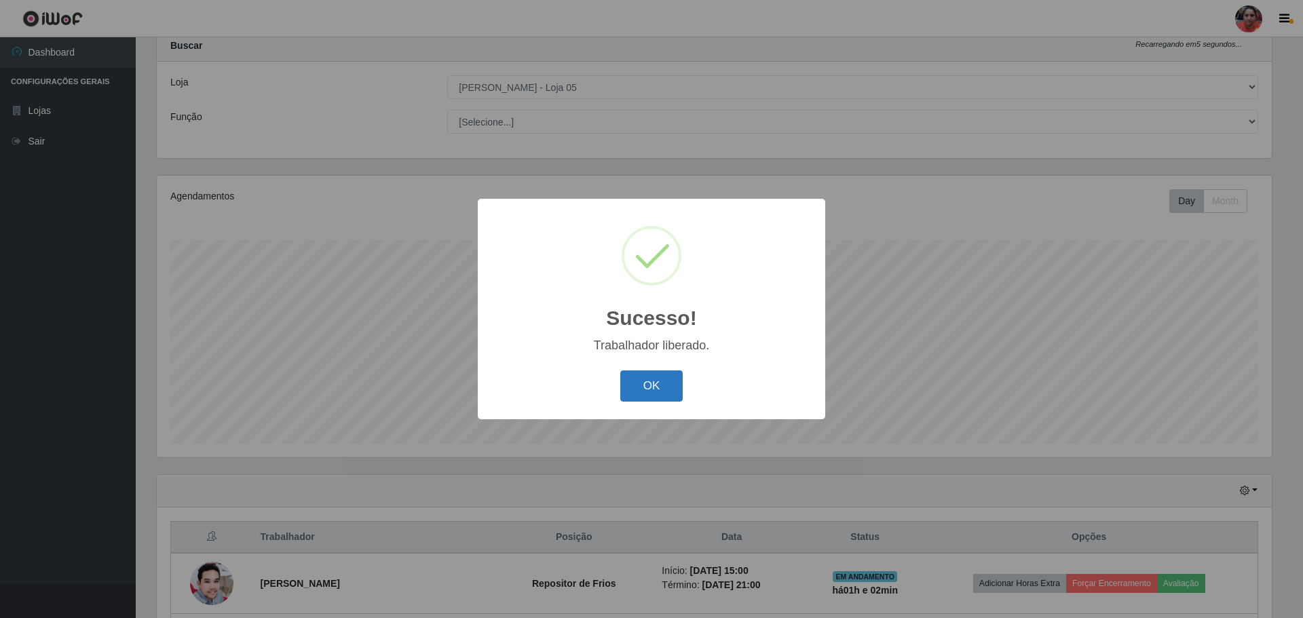
click at [626, 391] on button "OK" at bounding box center [651, 386] width 63 height 32
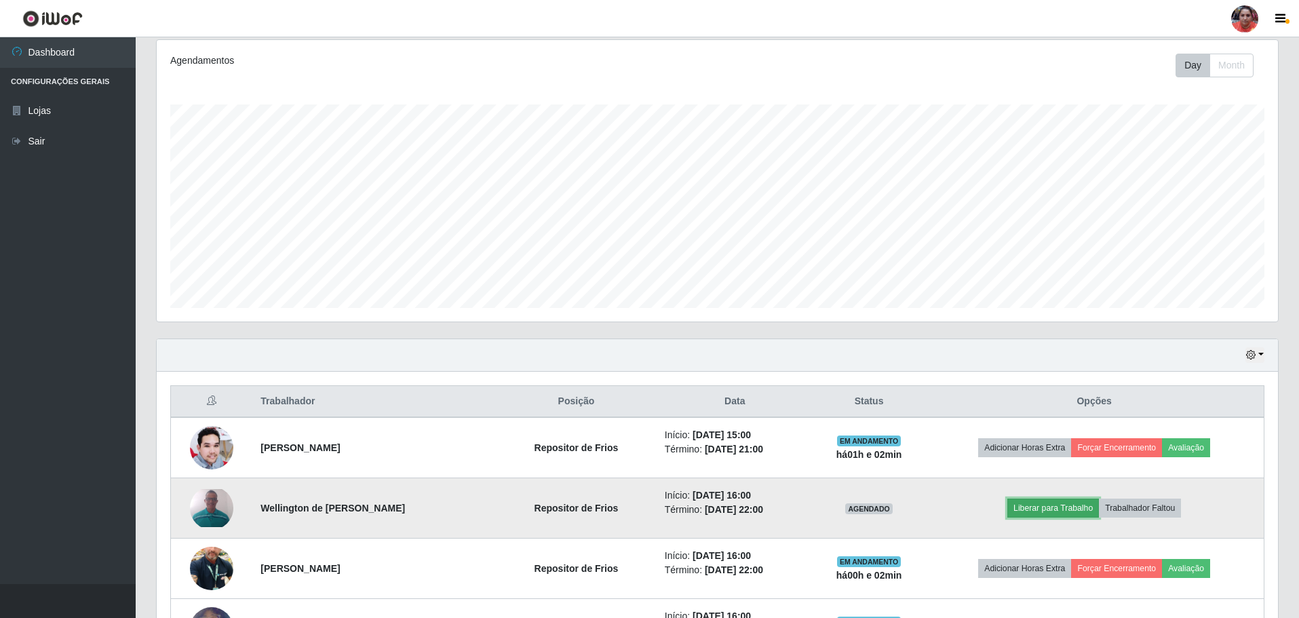
click at [1042, 509] on button "Liberar para Trabalho" at bounding box center [1054, 508] width 92 height 19
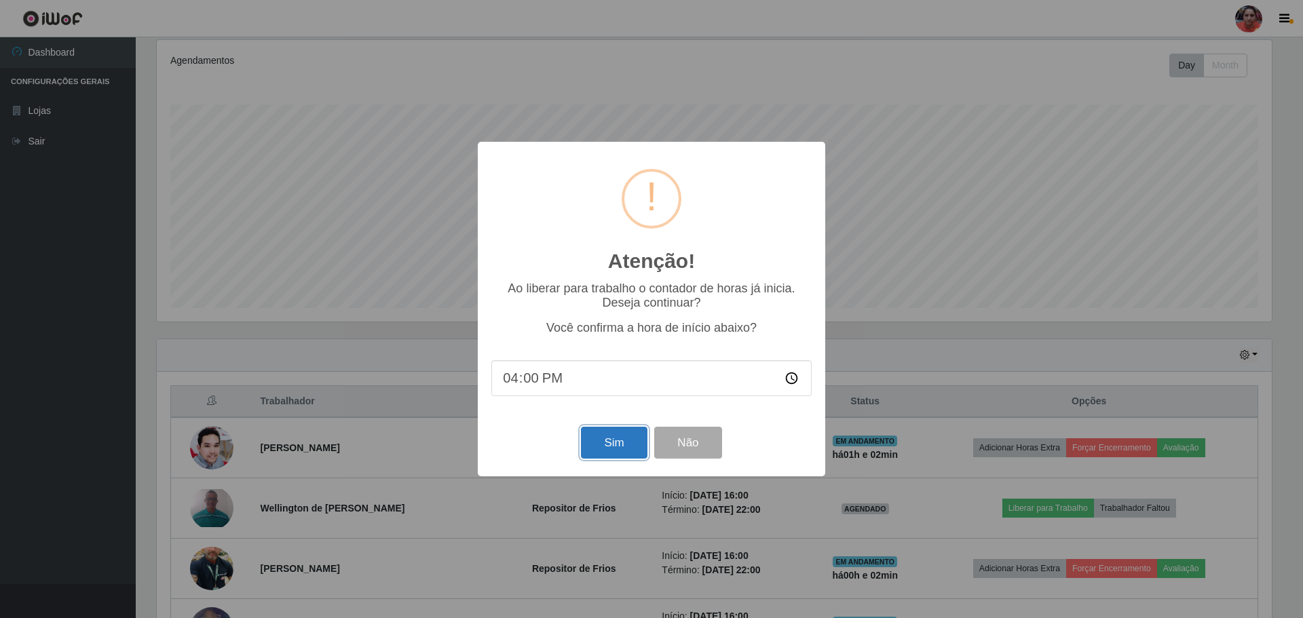
click at [630, 446] on button "Sim" at bounding box center [614, 443] width 66 height 32
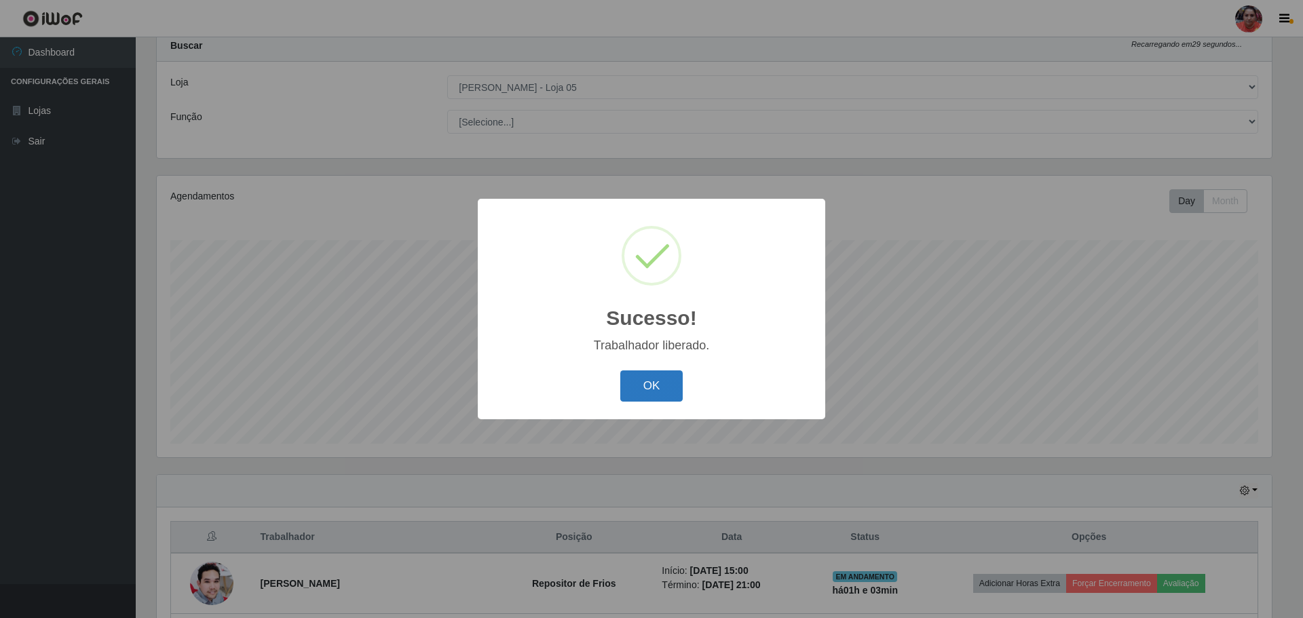
click at [634, 383] on button "OK" at bounding box center [651, 386] width 63 height 32
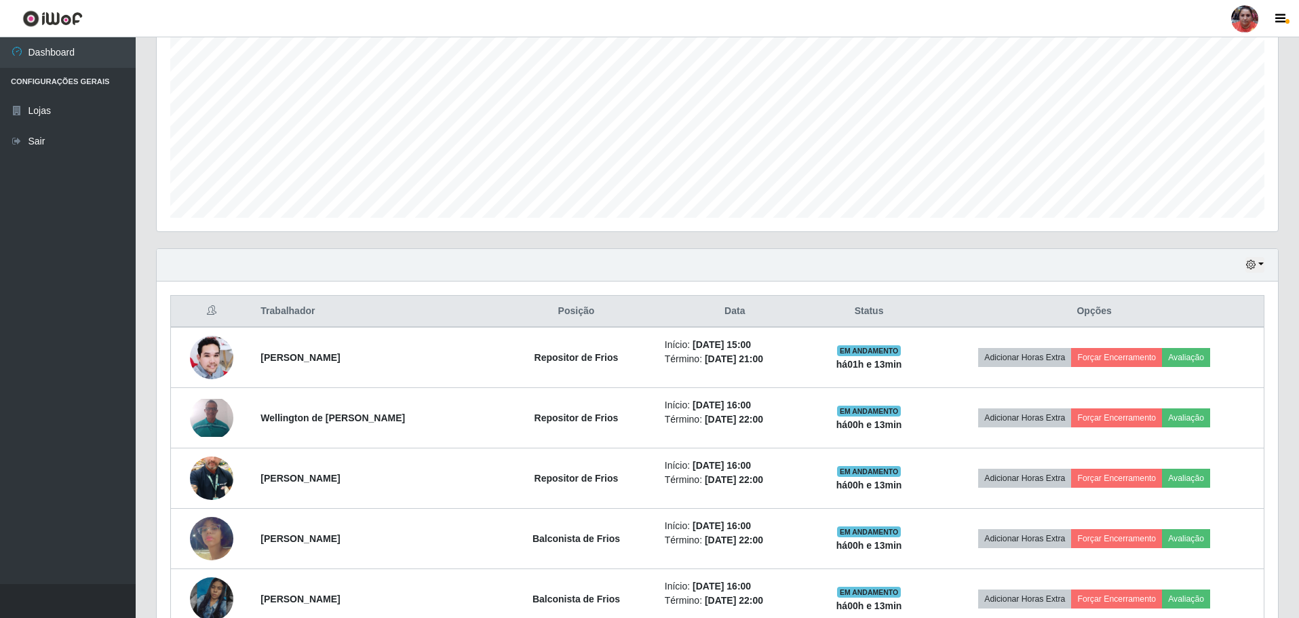
scroll to position [216, 0]
